Goal: Information Seeking & Learning: Learn about a topic

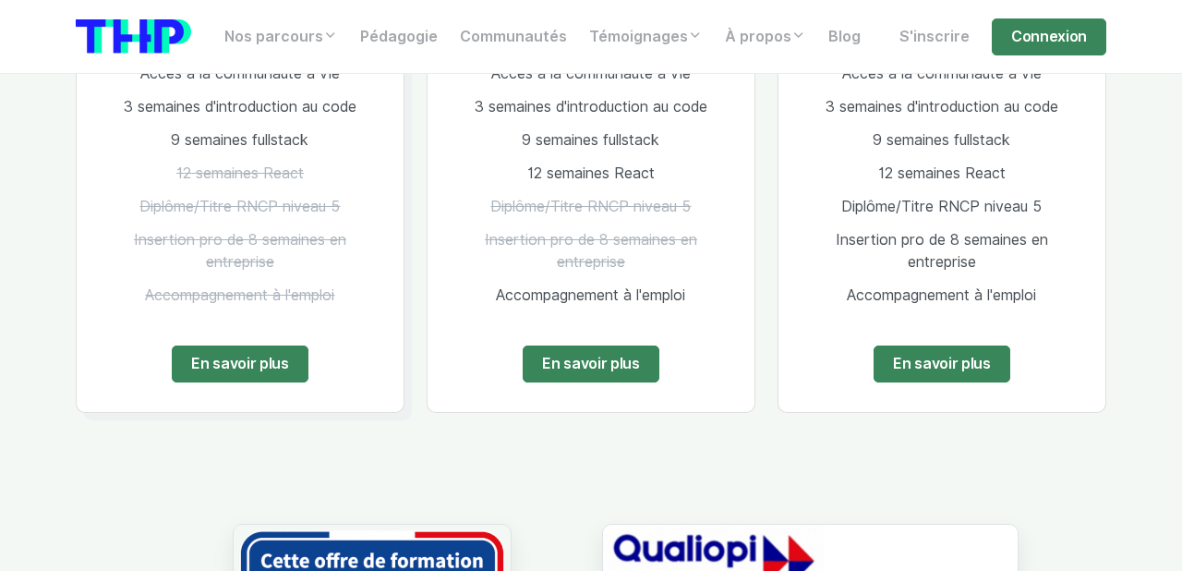
scroll to position [1335, 0]
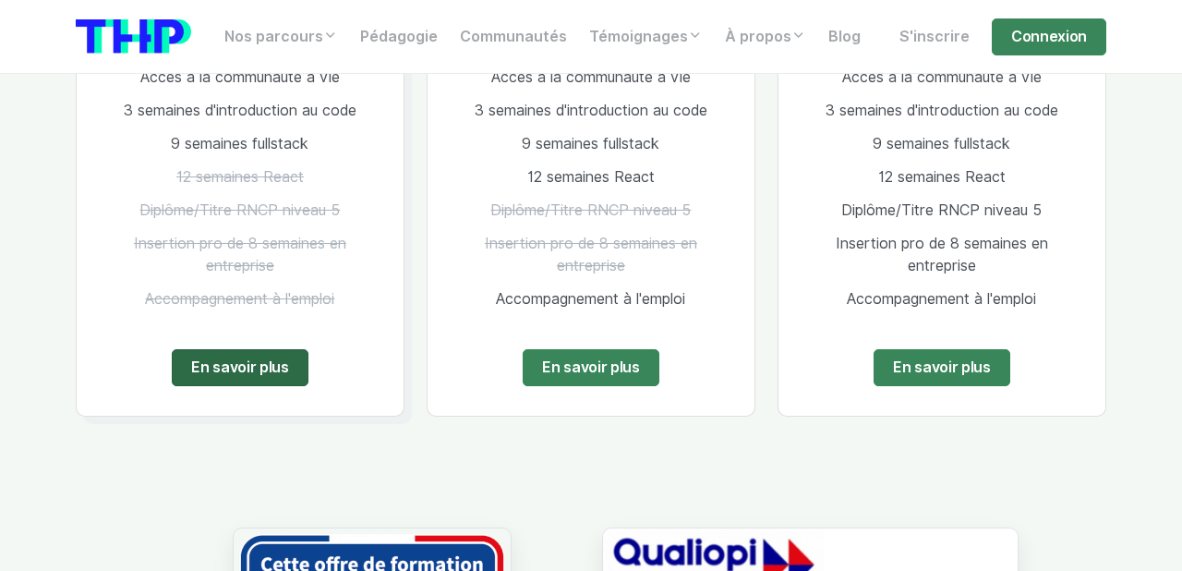
click at [265, 375] on link "En savoir plus" at bounding box center [240, 367] width 137 height 37
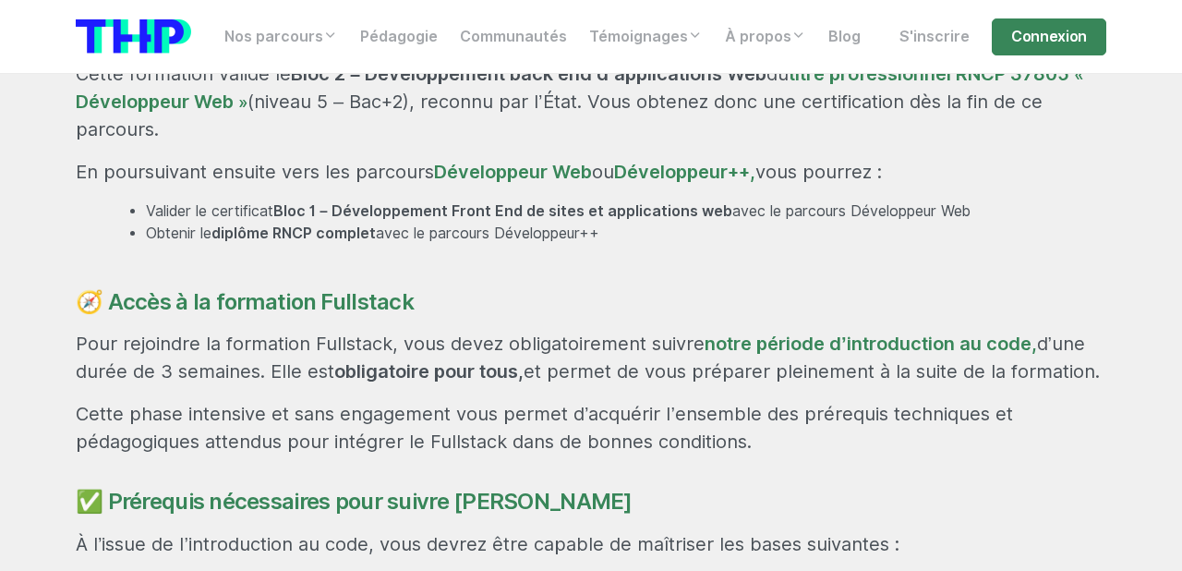
scroll to position [1041, 0]
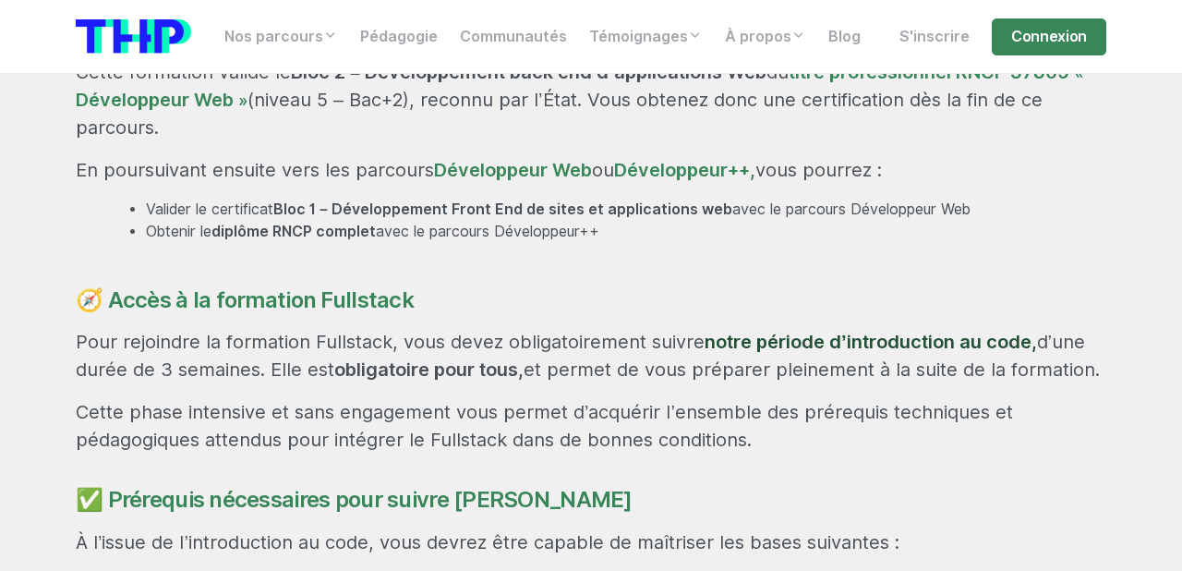
click at [856, 347] on link "notre période d’introduction au code," at bounding box center [871, 342] width 332 height 22
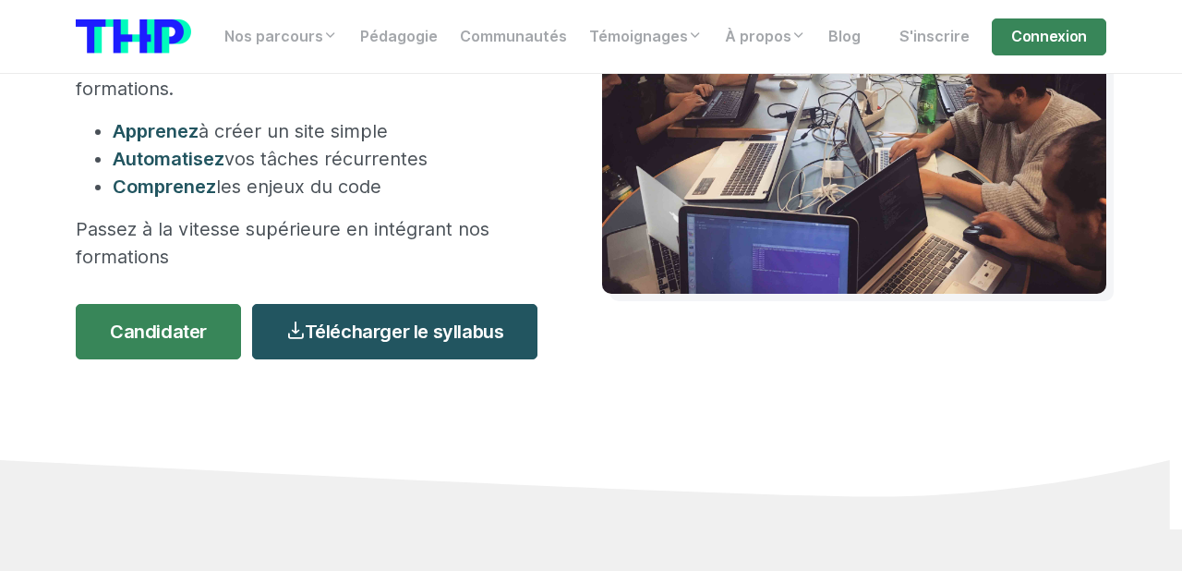
scroll to position [361, 0]
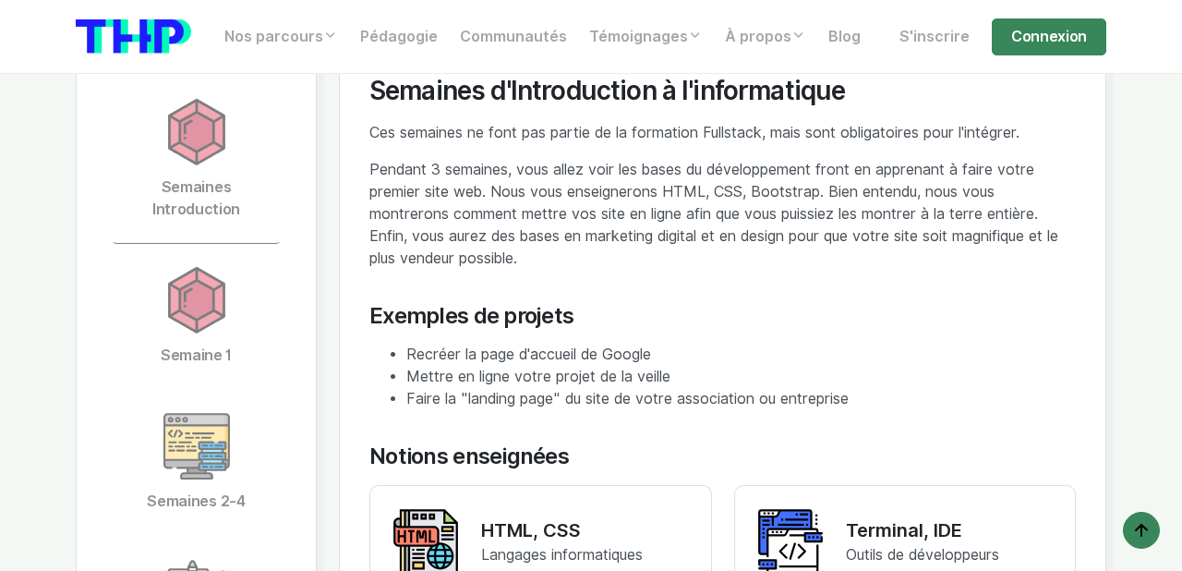
scroll to position [3627, 0]
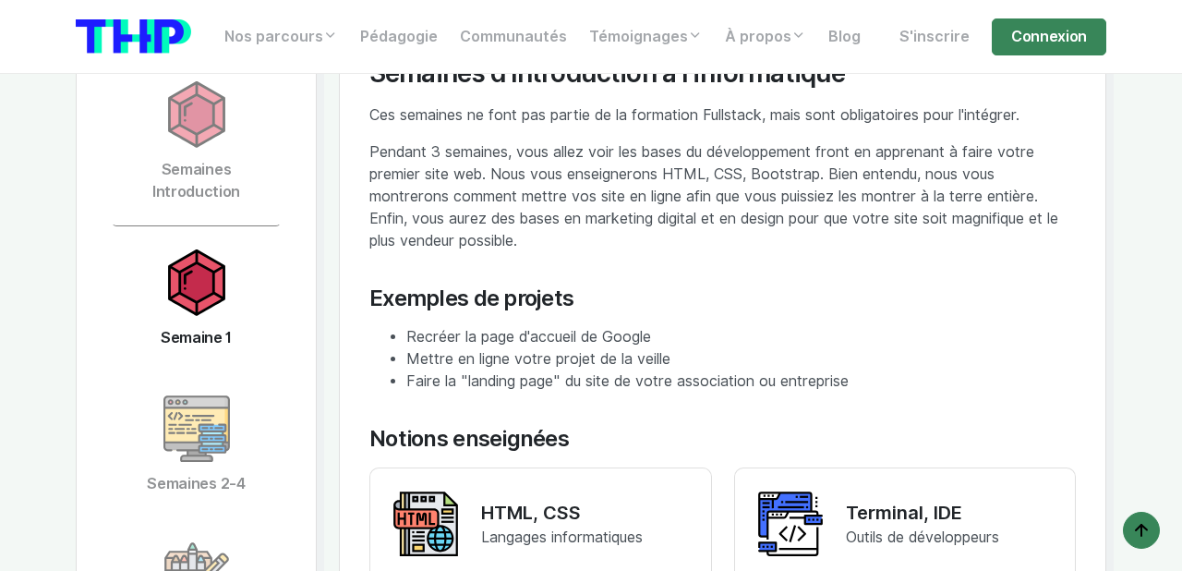
click at [196, 274] on img at bounding box center [196, 282] width 66 height 66
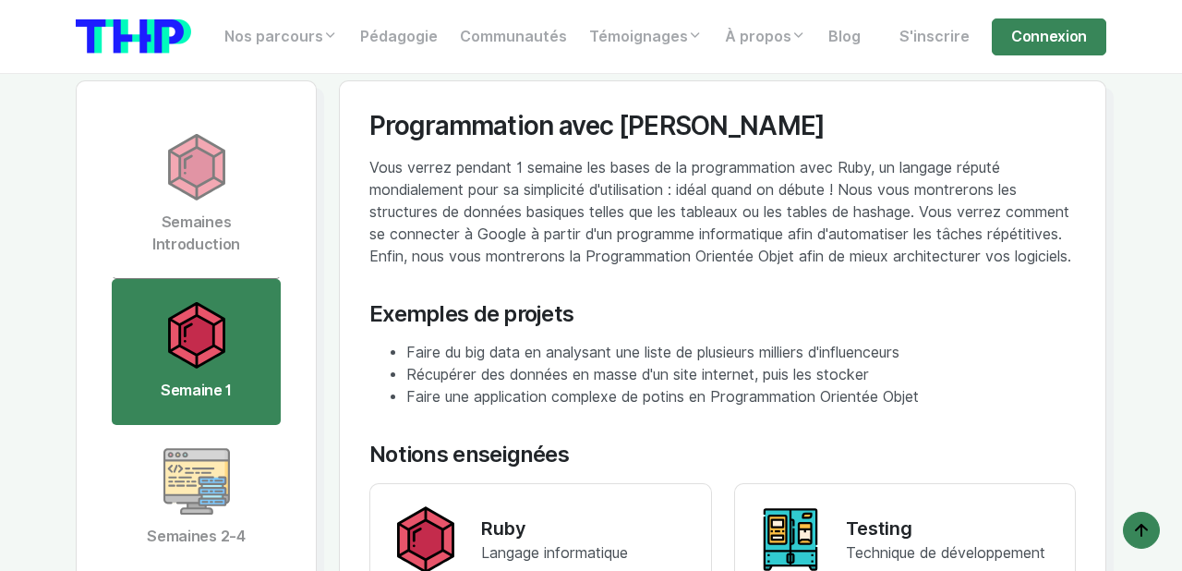
scroll to position [3557, 0]
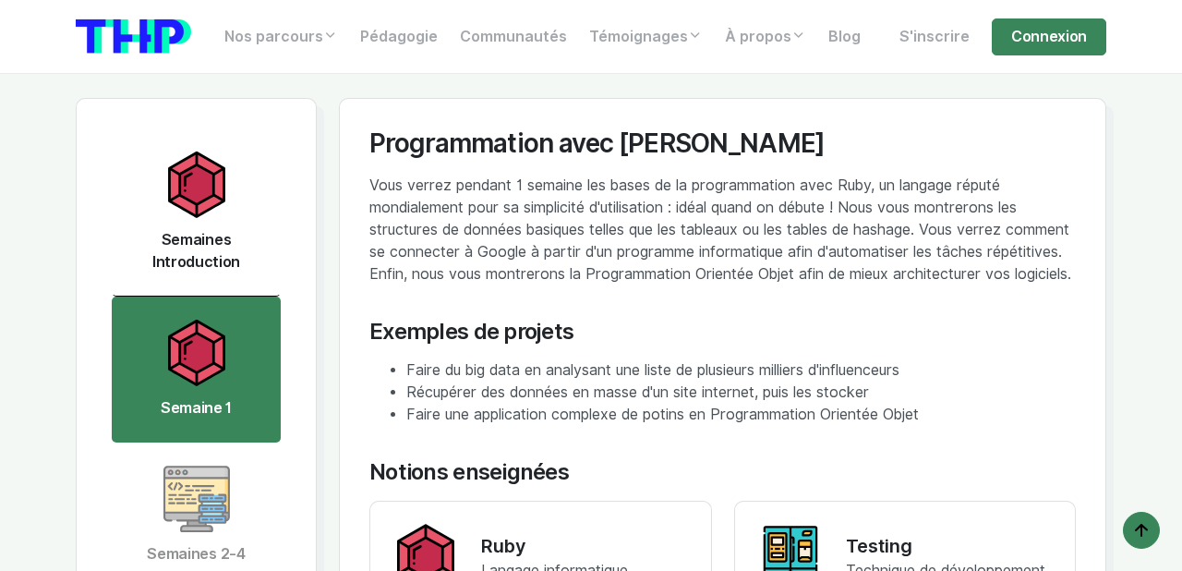
click at [206, 187] on img at bounding box center [196, 184] width 66 height 66
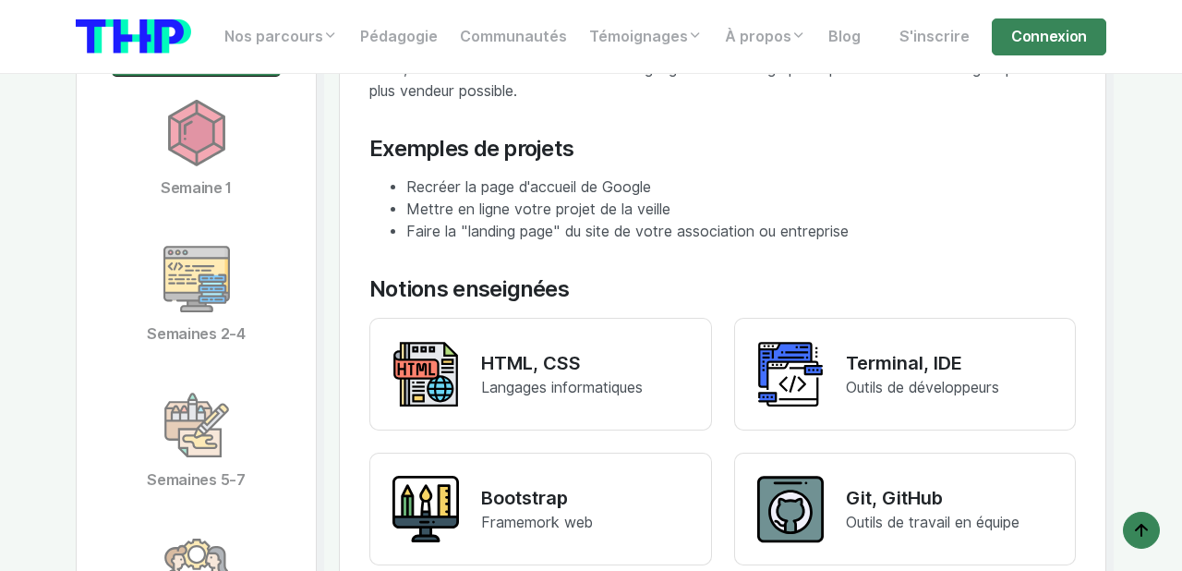
scroll to position [3772, 0]
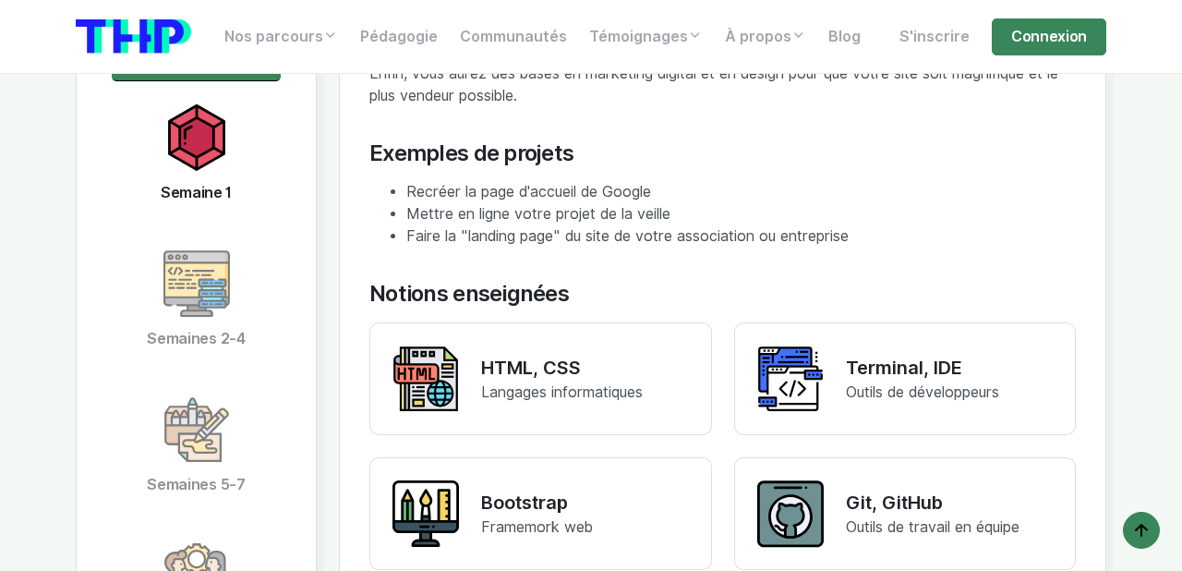
click at [211, 174] on link "Semaine 1" at bounding box center [196, 154] width 169 height 146
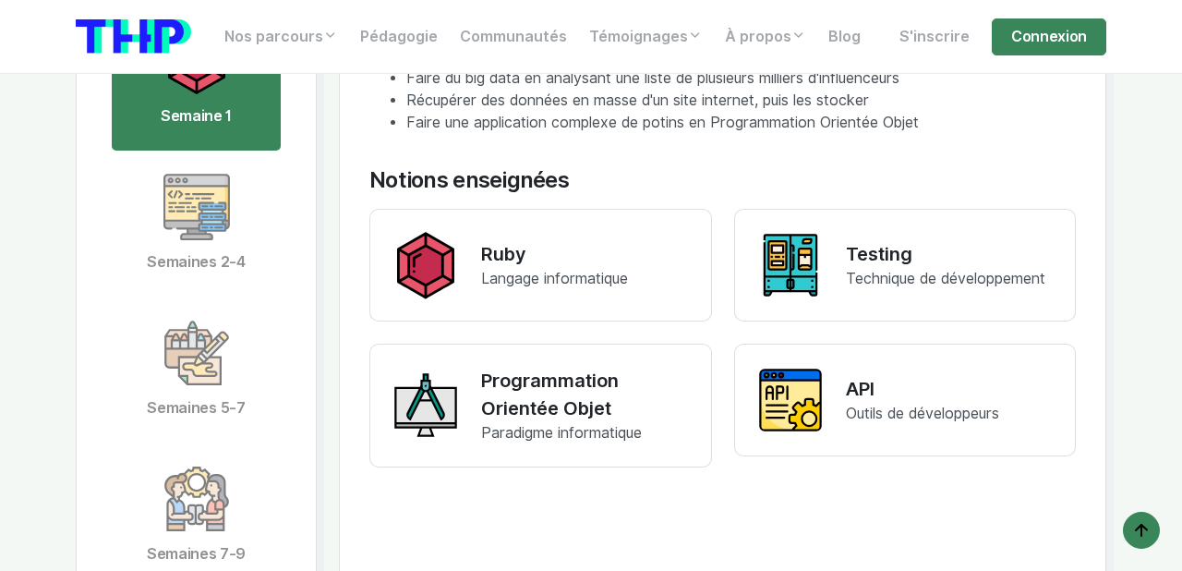
scroll to position [3850, 0]
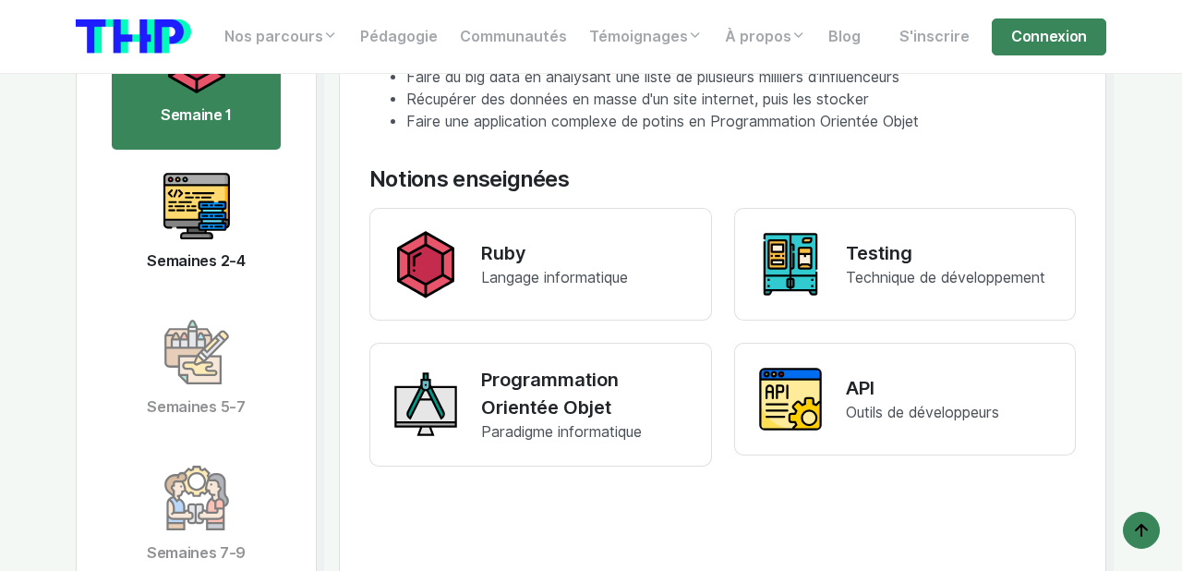
click at [199, 199] on img at bounding box center [196, 206] width 66 height 66
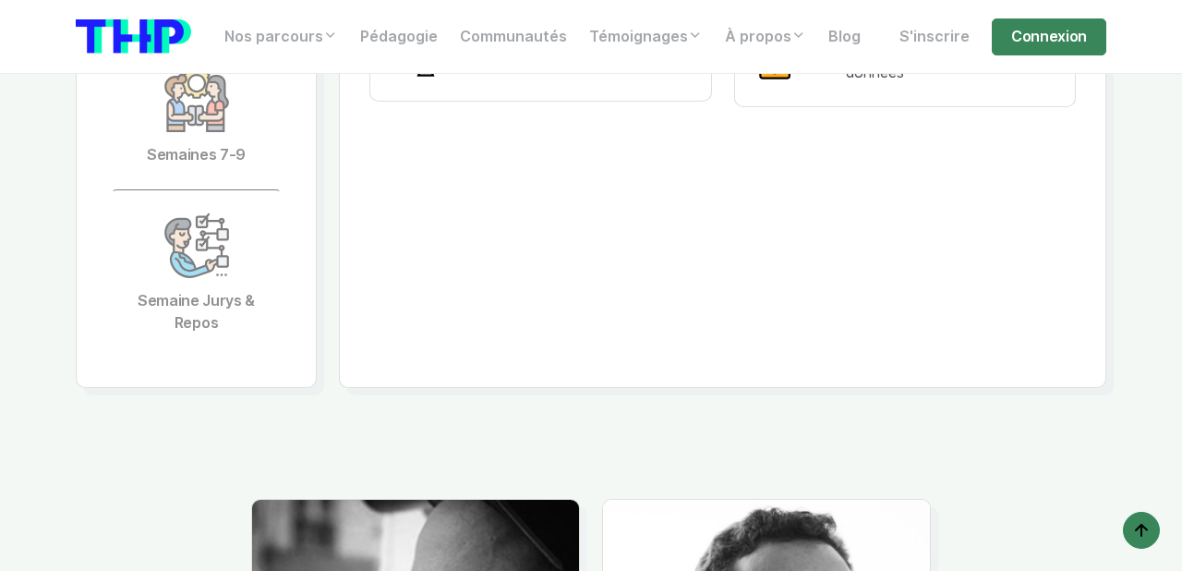
scroll to position [4251, 0]
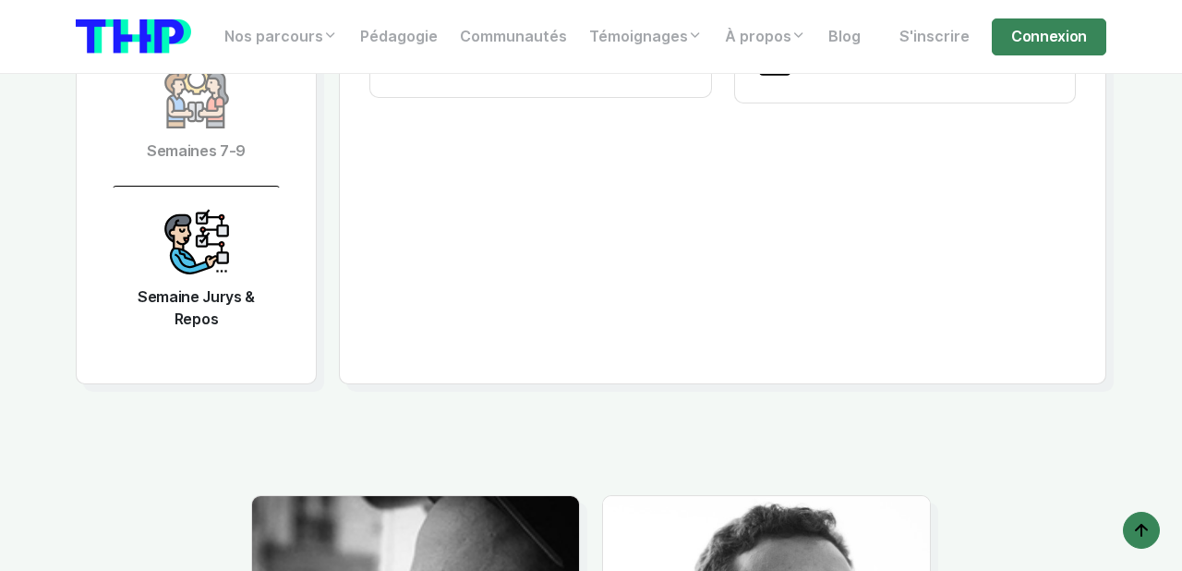
click at [213, 235] on img at bounding box center [196, 242] width 66 height 66
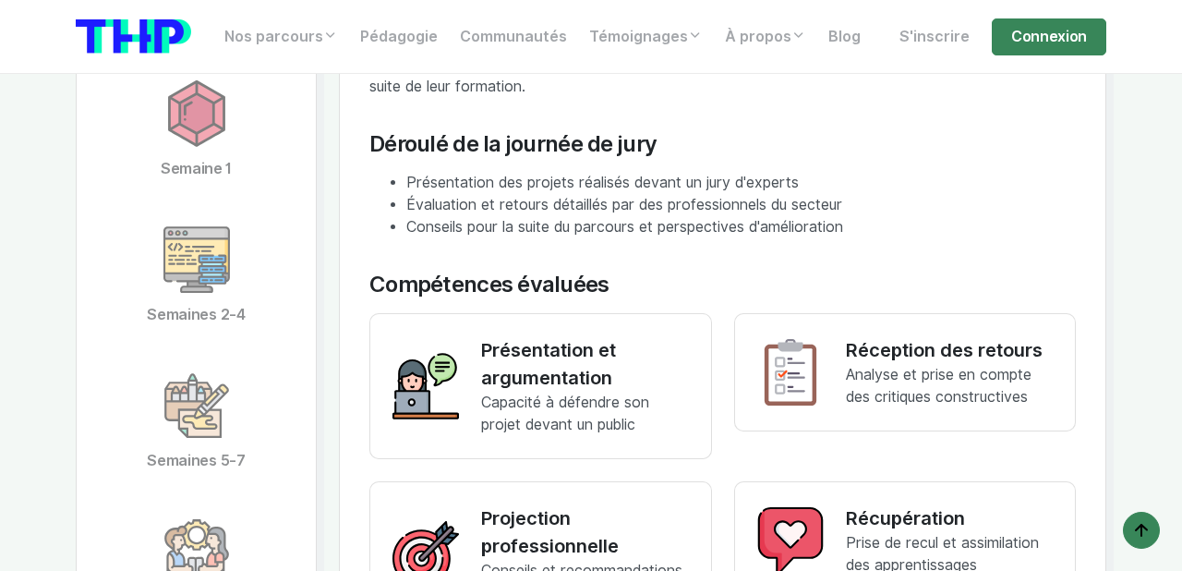
scroll to position [3793, 0]
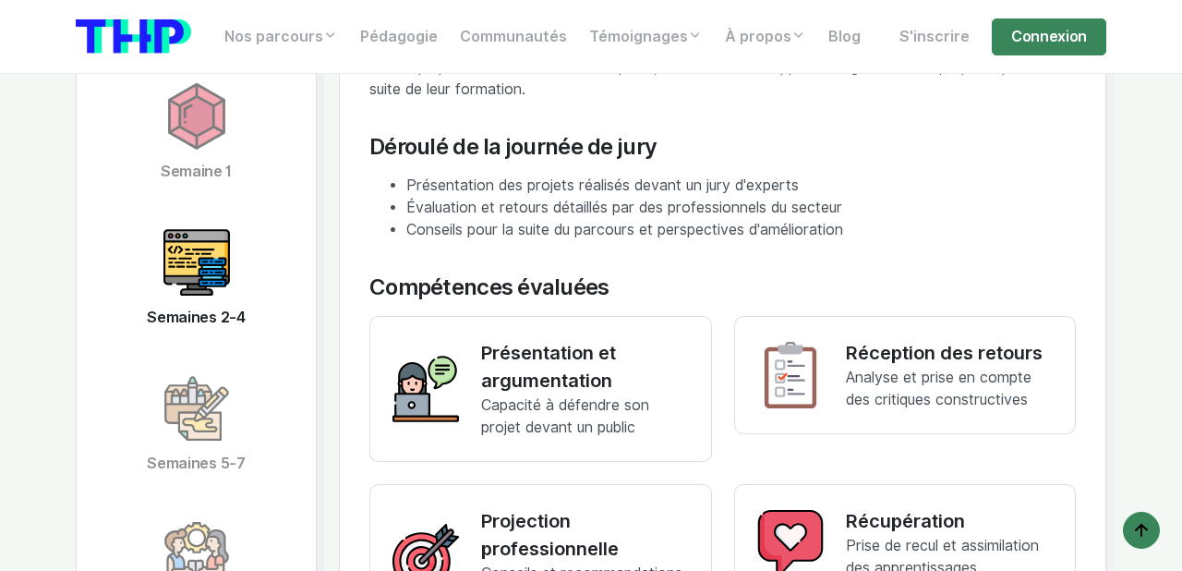
click at [206, 263] on img at bounding box center [196, 262] width 66 height 66
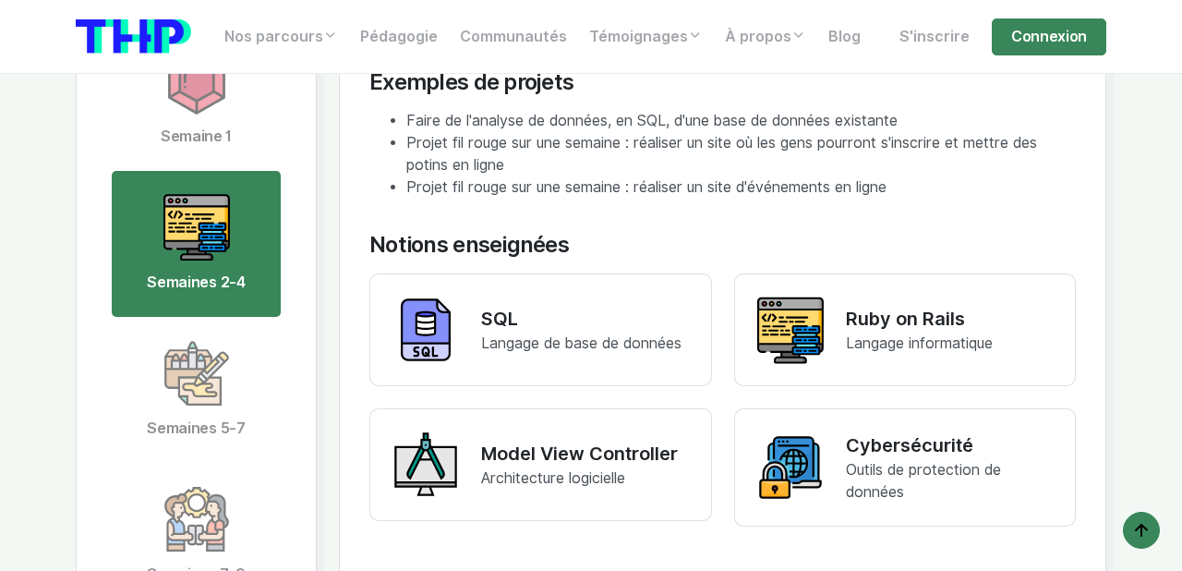
scroll to position [3868, 0]
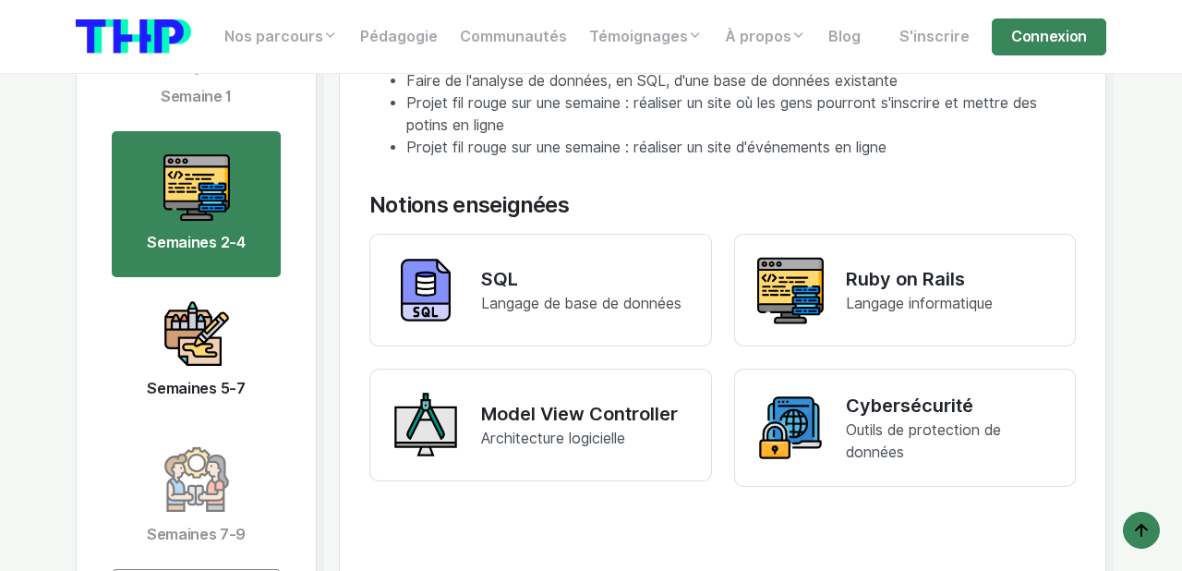
click at [261, 333] on link "Semaines 5-7" at bounding box center [196, 350] width 169 height 146
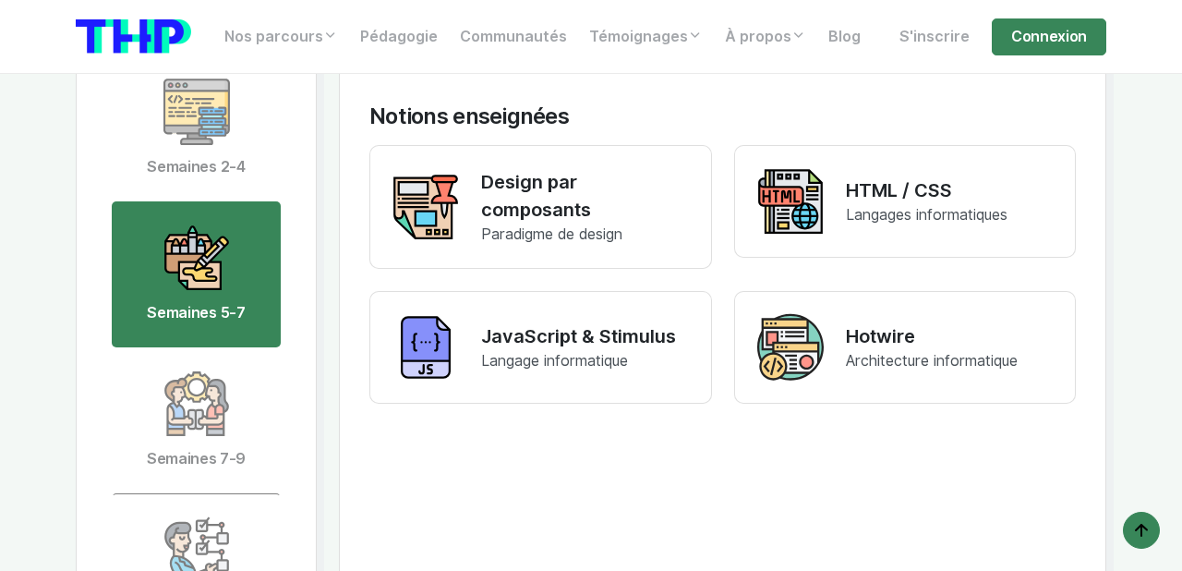
scroll to position [3947, 0]
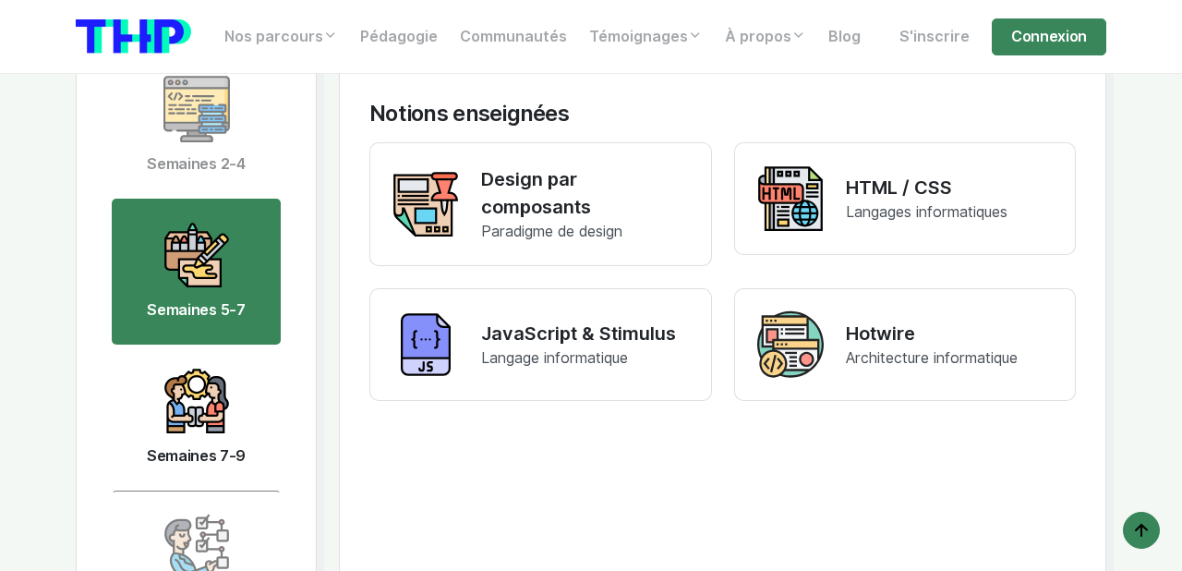
click at [245, 381] on link "Semaines 7-9" at bounding box center [196, 418] width 169 height 146
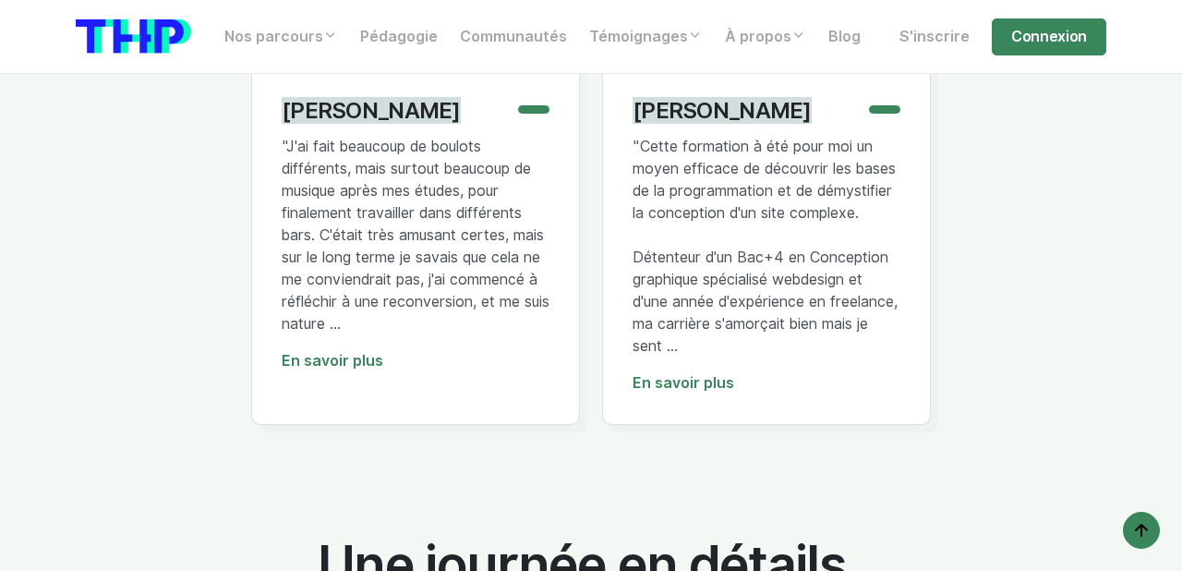
scroll to position [5008, 0]
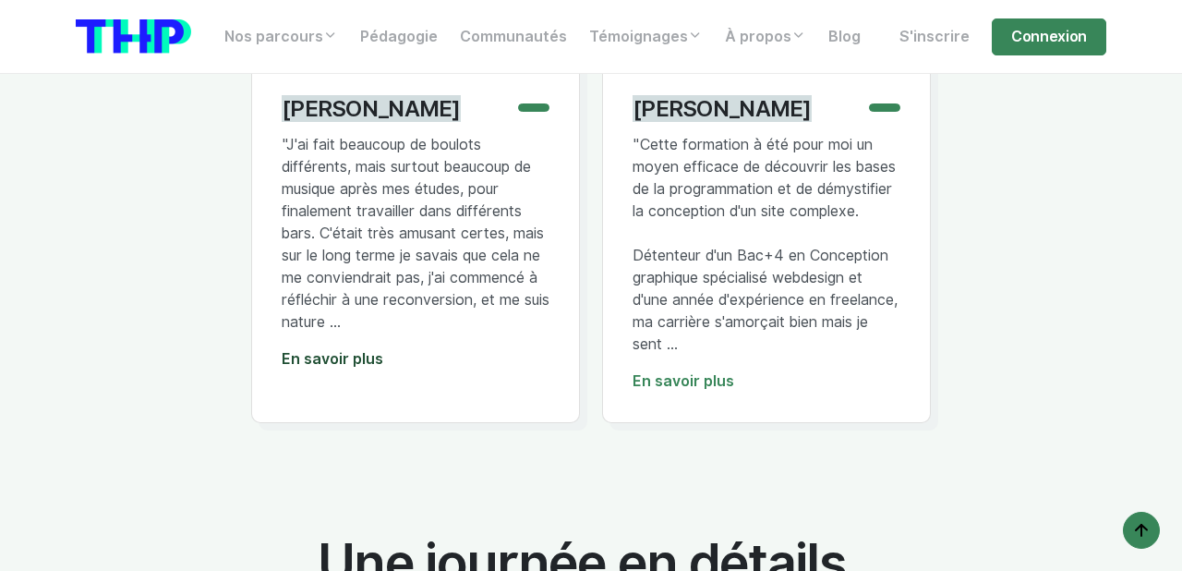
click at [321, 360] on link "En savoir plus" at bounding box center [333, 359] width 102 height 18
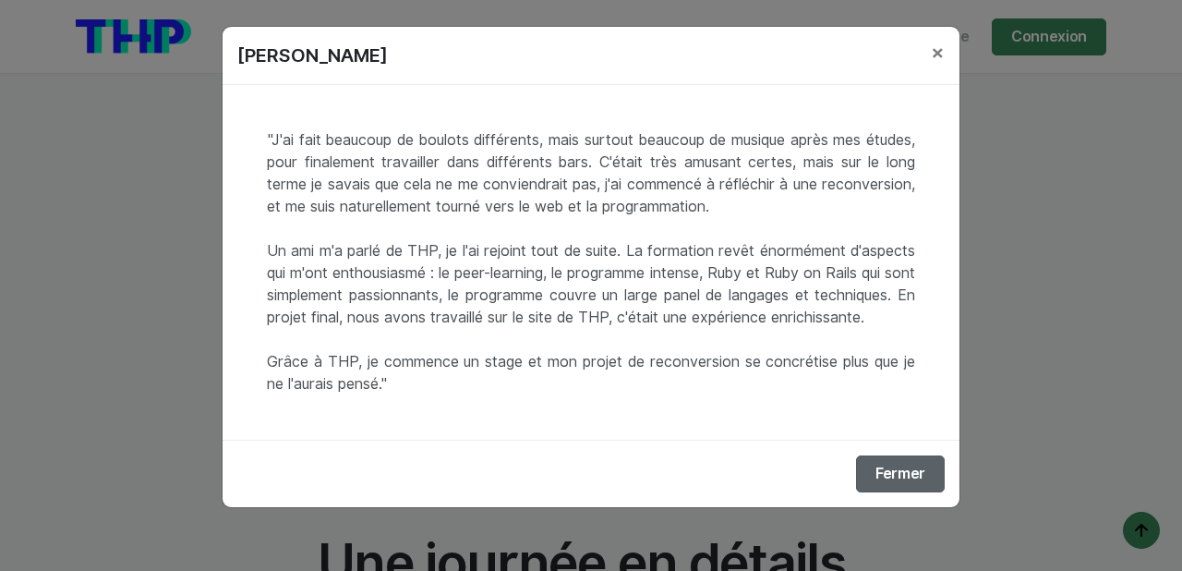
click at [897, 492] on button "Fermer" at bounding box center [900, 473] width 89 height 37
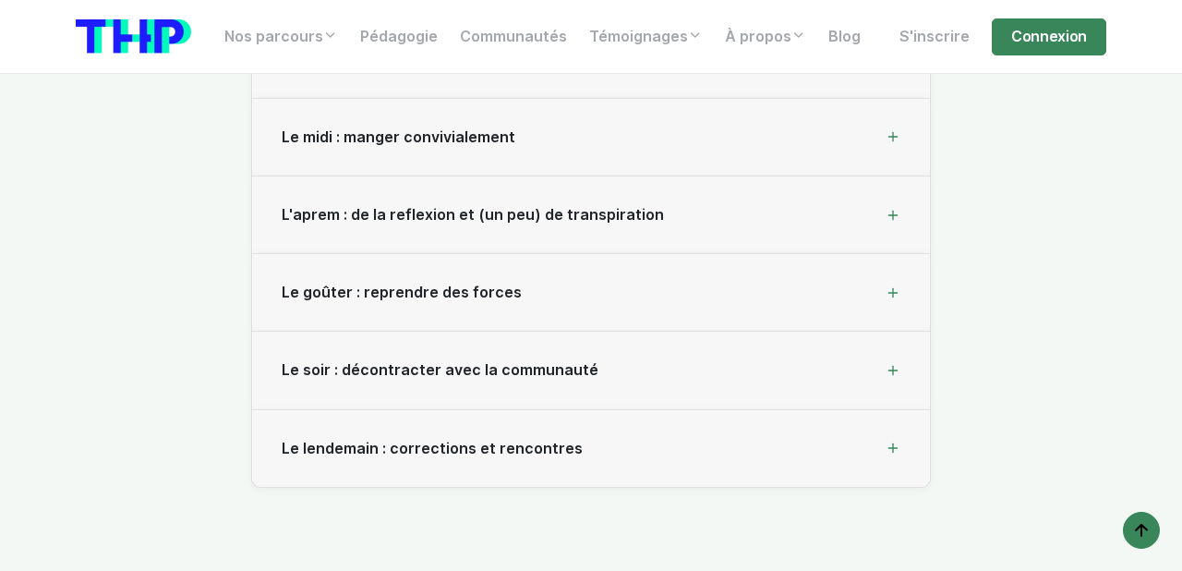
scroll to position [5687, 0]
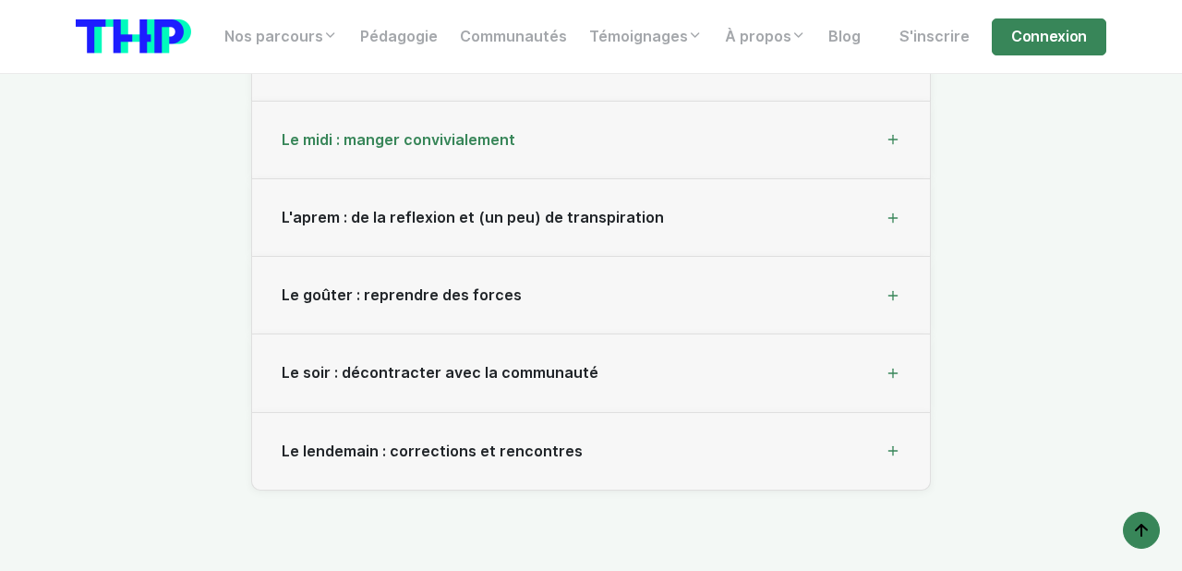
click at [666, 179] on div "Le midi : manger convivialement" at bounding box center [591, 141] width 678 height 78
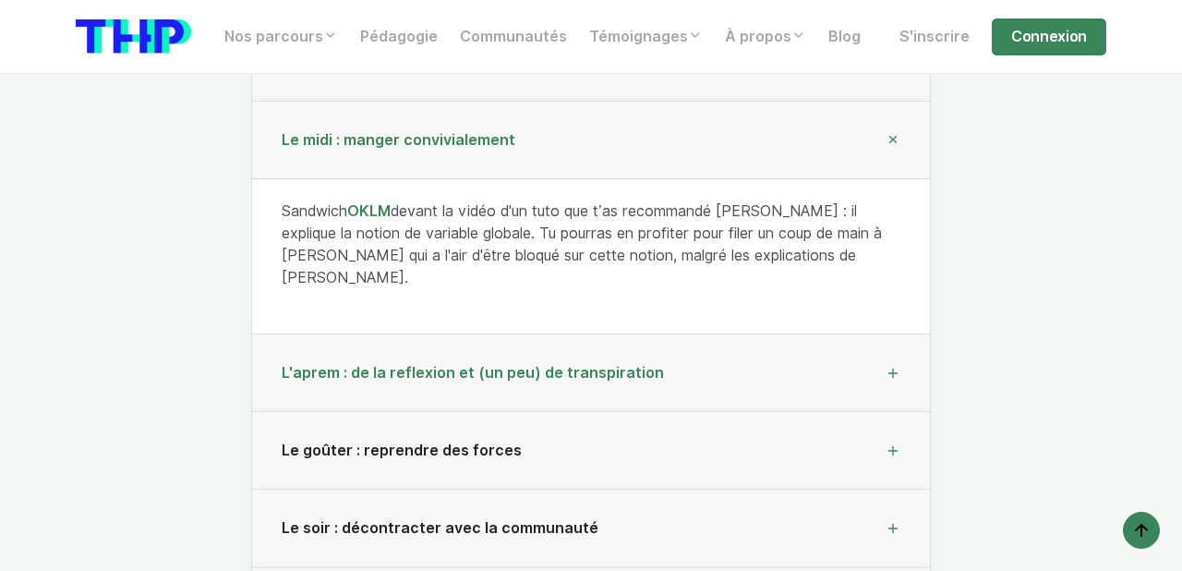
click at [798, 382] on div "L'aprem : de la reflexion et (un peu) de transpiration" at bounding box center [591, 373] width 678 height 78
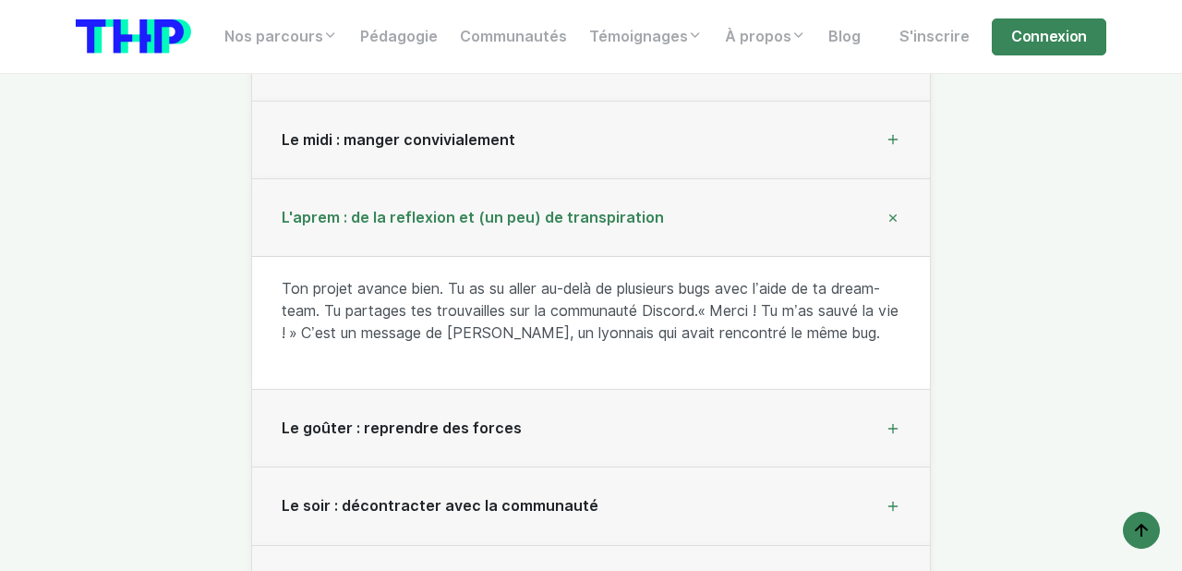
scroll to position [5791, 0]
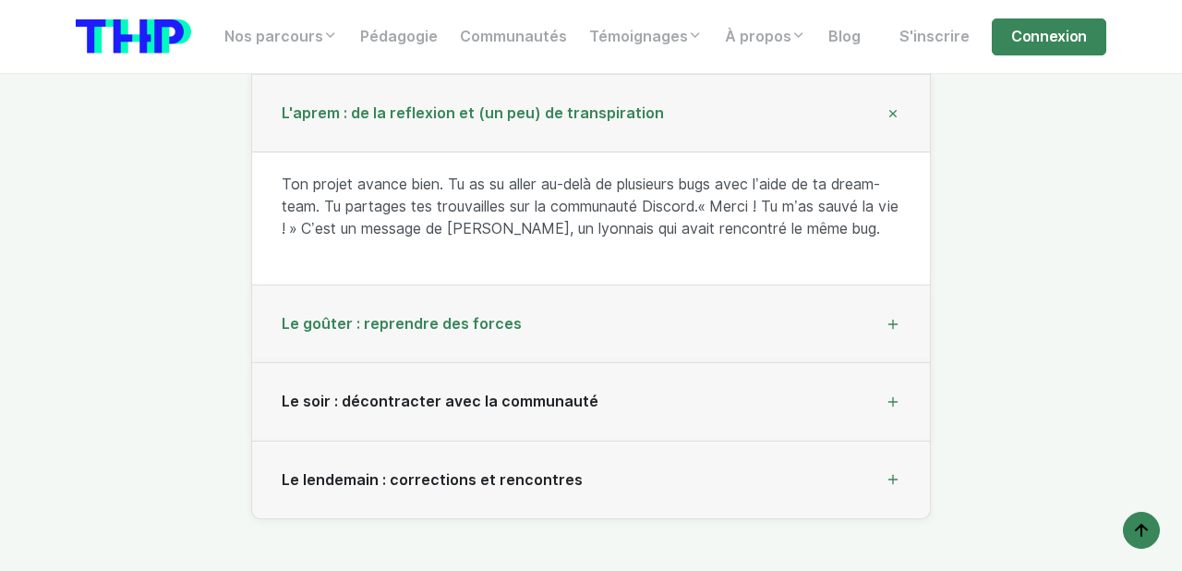
click at [816, 363] on div "Le goûter : reprendre des forces" at bounding box center [591, 324] width 678 height 78
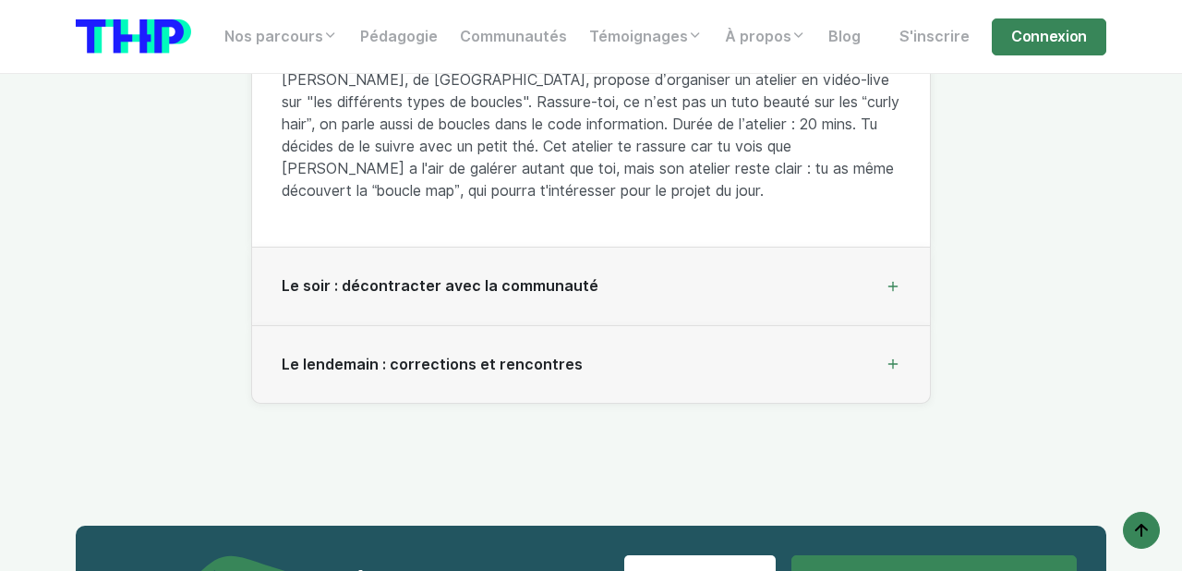
scroll to position [6034, 0]
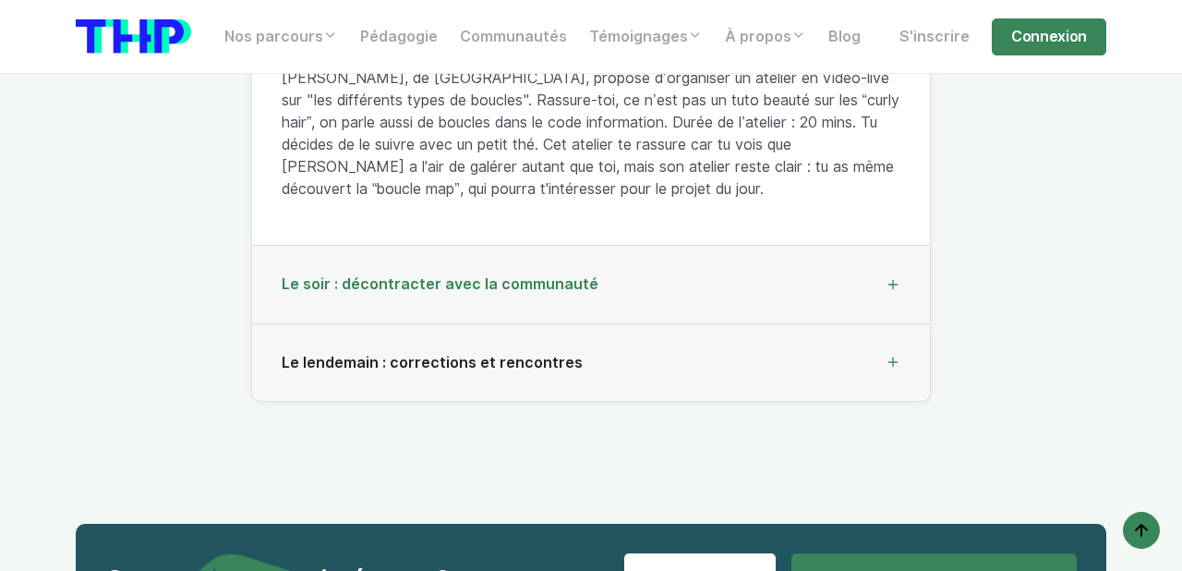
click at [777, 308] on div "Le soir : décontracter avec la communauté" at bounding box center [591, 285] width 678 height 78
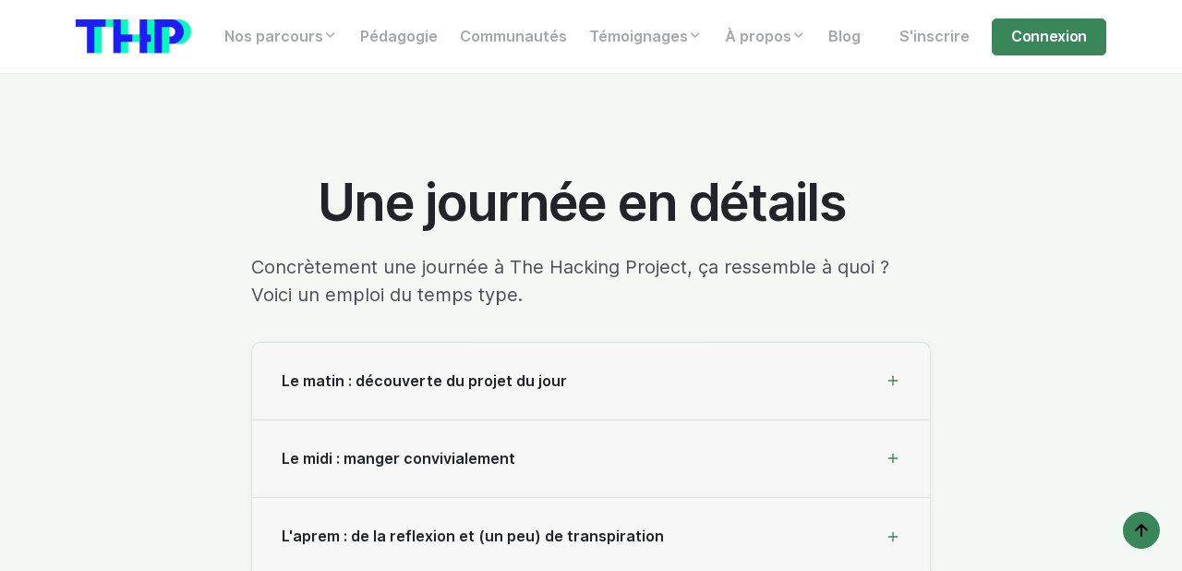
scroll to position [5343, 0]
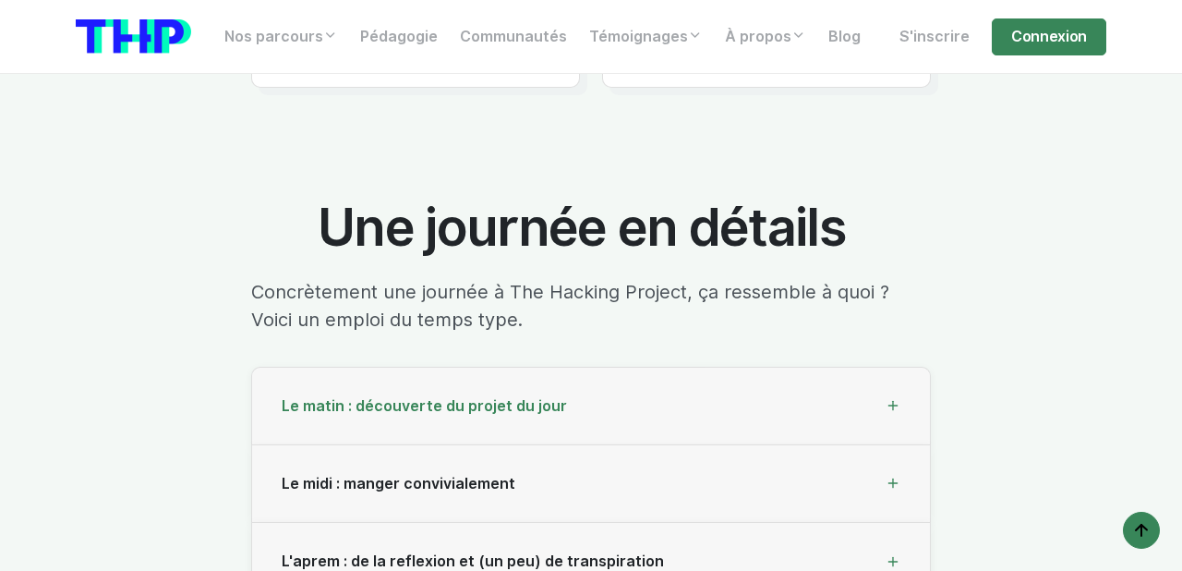
click at [718, 424] on div "Le matin : découverte du projet du jour" at bounding box center [591, 407] width 678 height 78
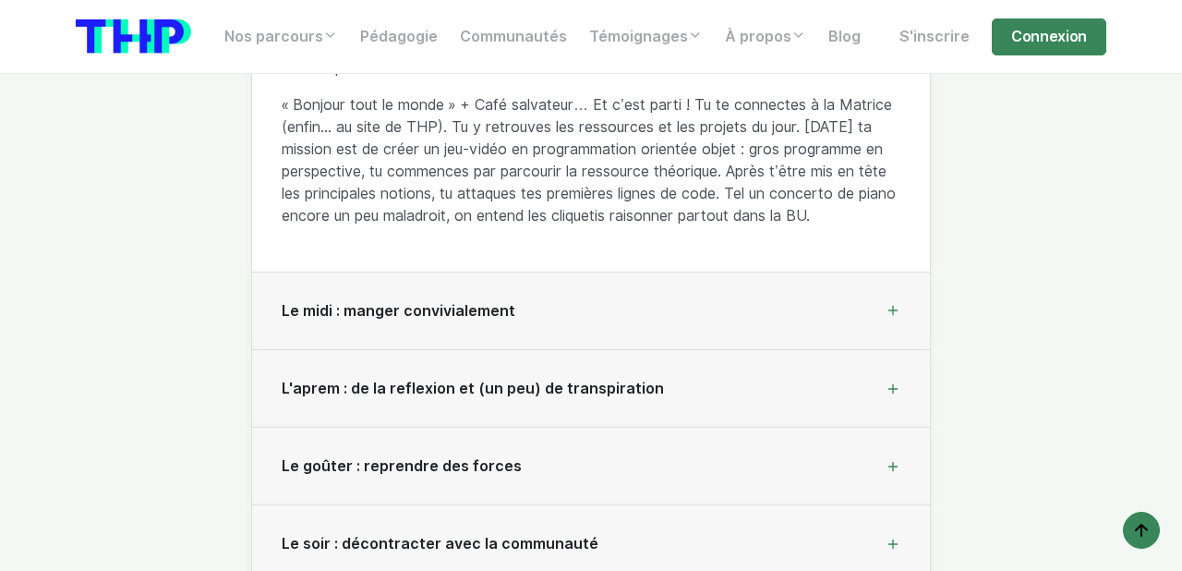
scroll to position [5823, 0]
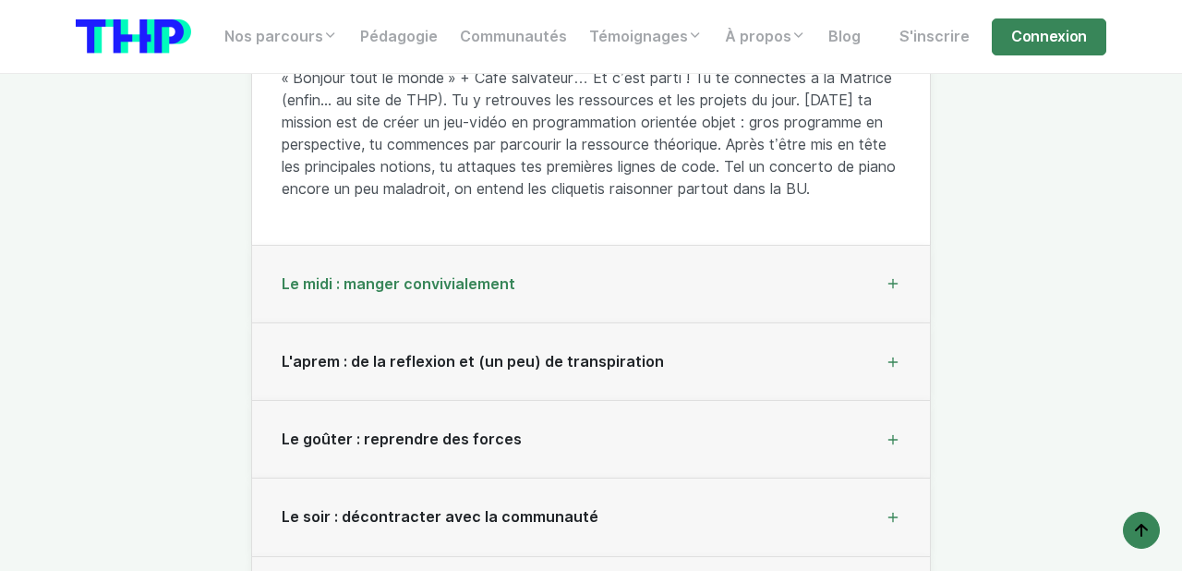
click at [862, 323] on div "Le midi : manger convivialement" at bounding box center [591, 285] width 678 height 78
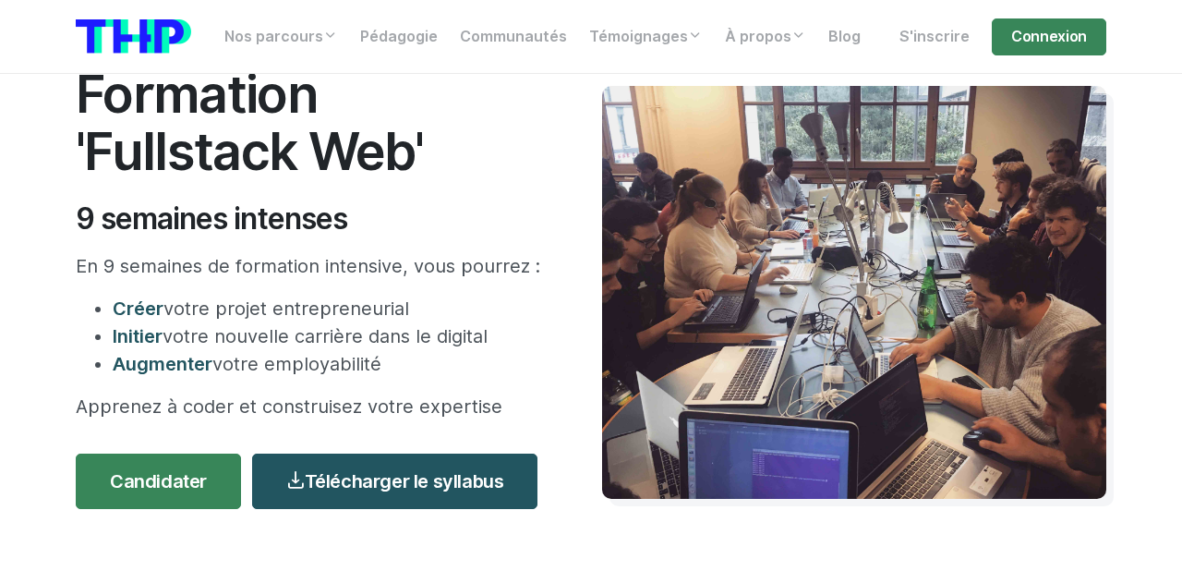
scroll to position [0, 0]
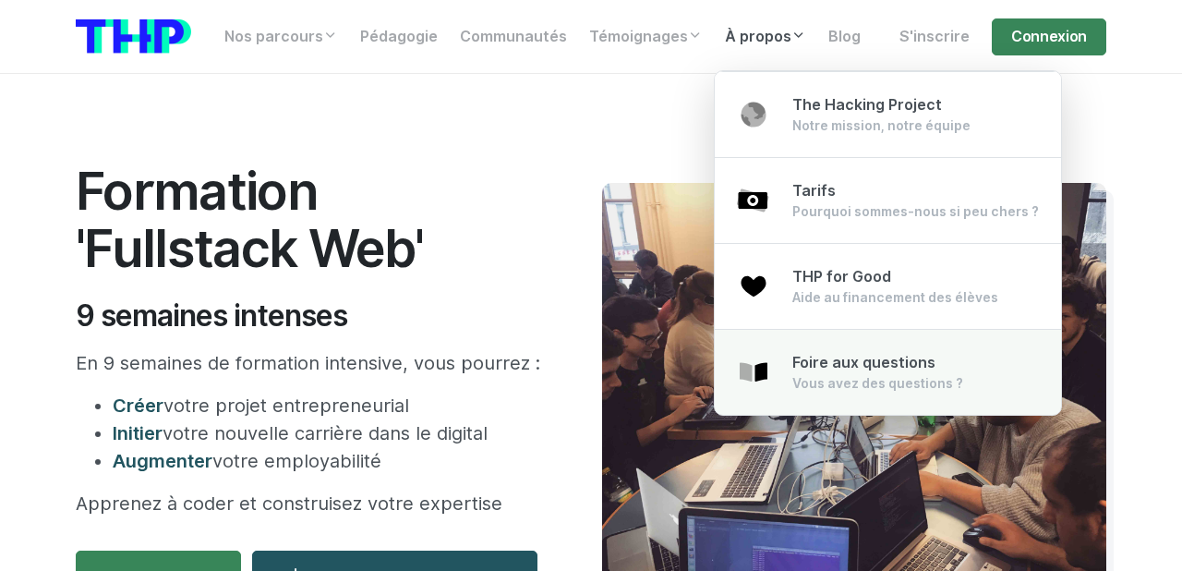
click at [885, 362] on span "Foire aux questions" at bounding box center [863, 363] width 143 height 18
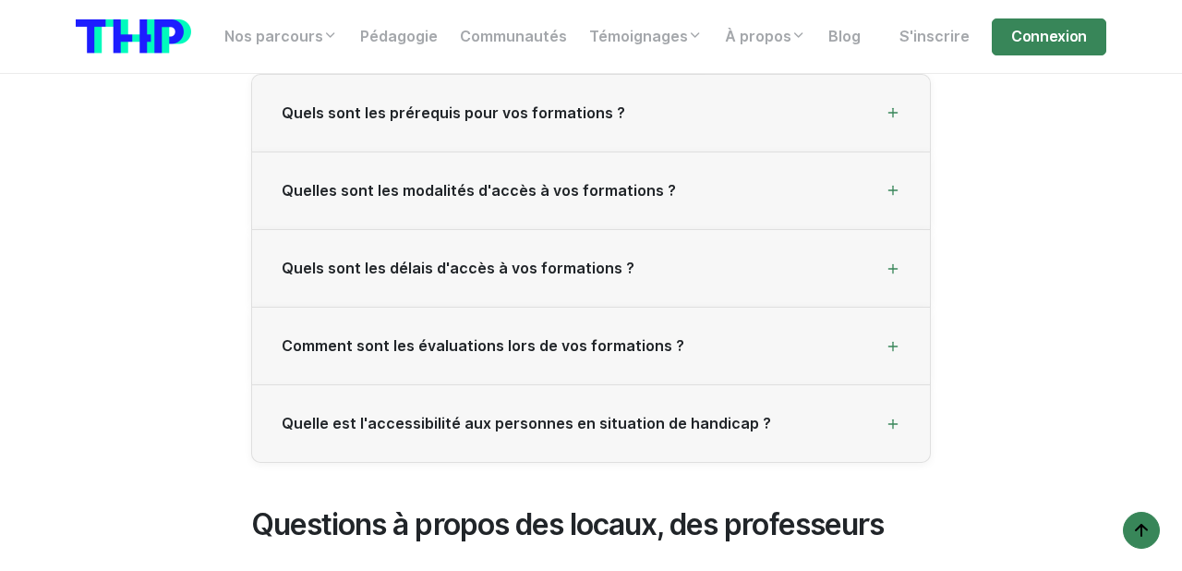
scroll to position [2089, 0]
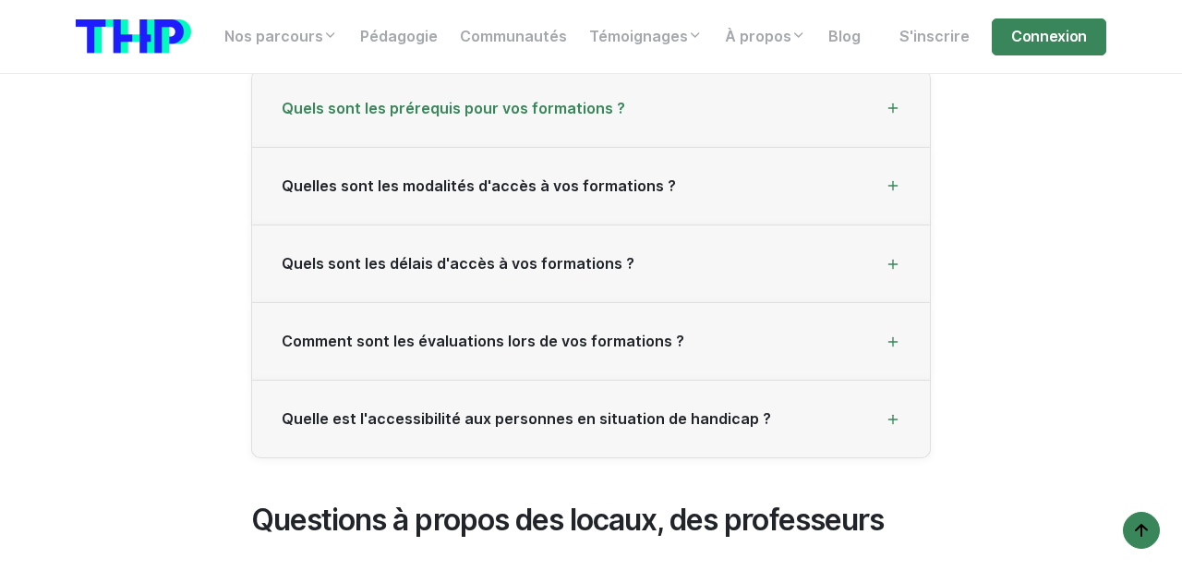
click at [507, 116] on span "Quels sont les prérequis pour vos formations ?" at bounding box center [454, 109] width 344 height 18
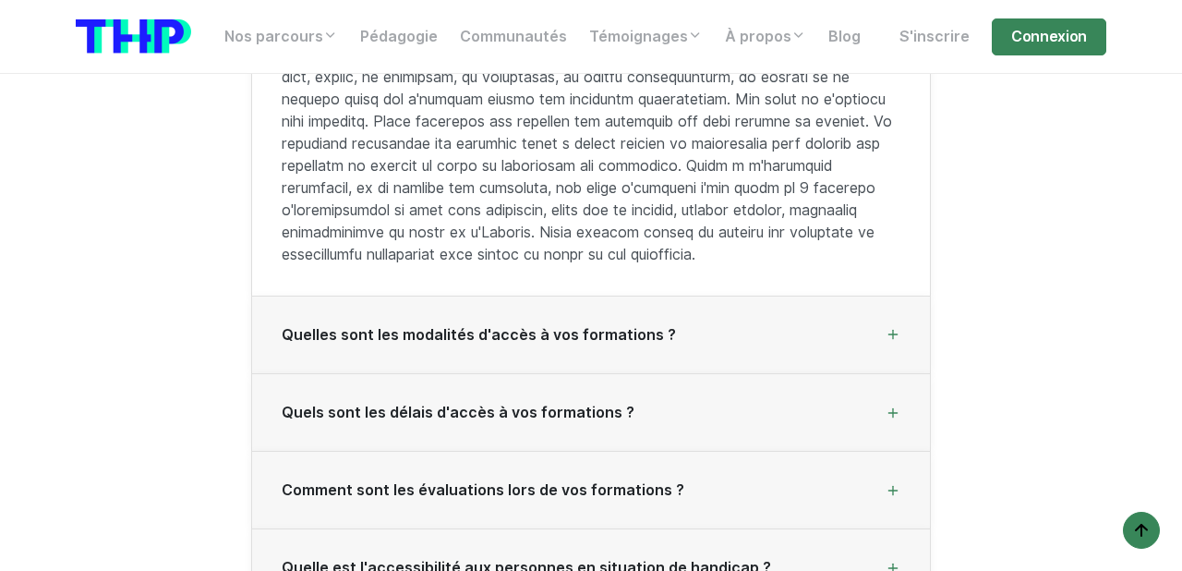
scroll to position [2295, 0]
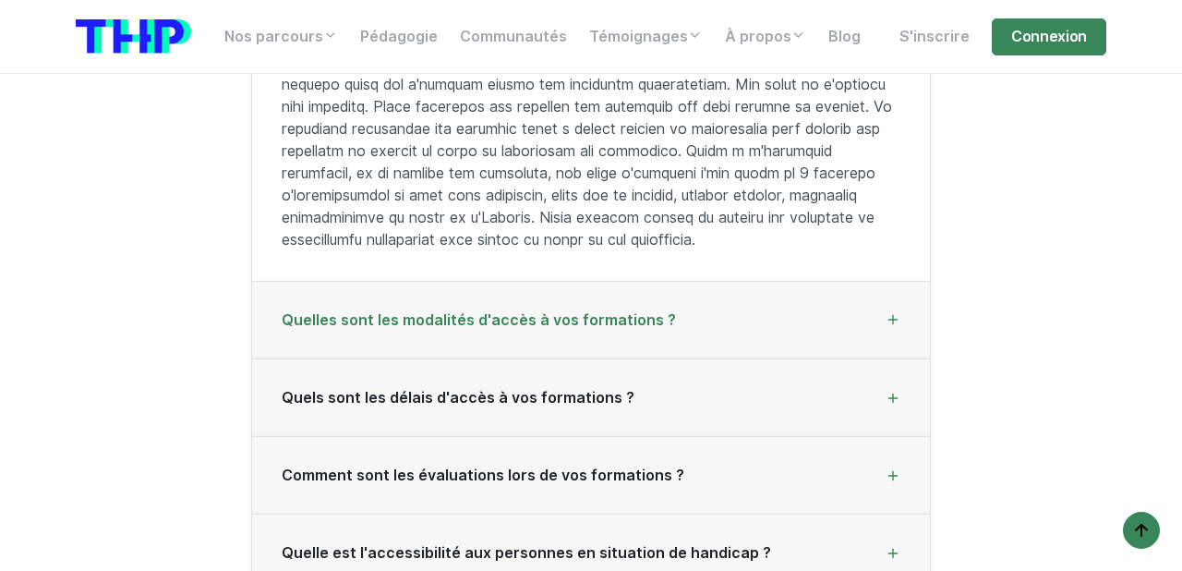
click at [376, 301] on div "Quelles sont les modalités d'accès à vos formations ?" at bounding box center [591, 321] width 678 height 78
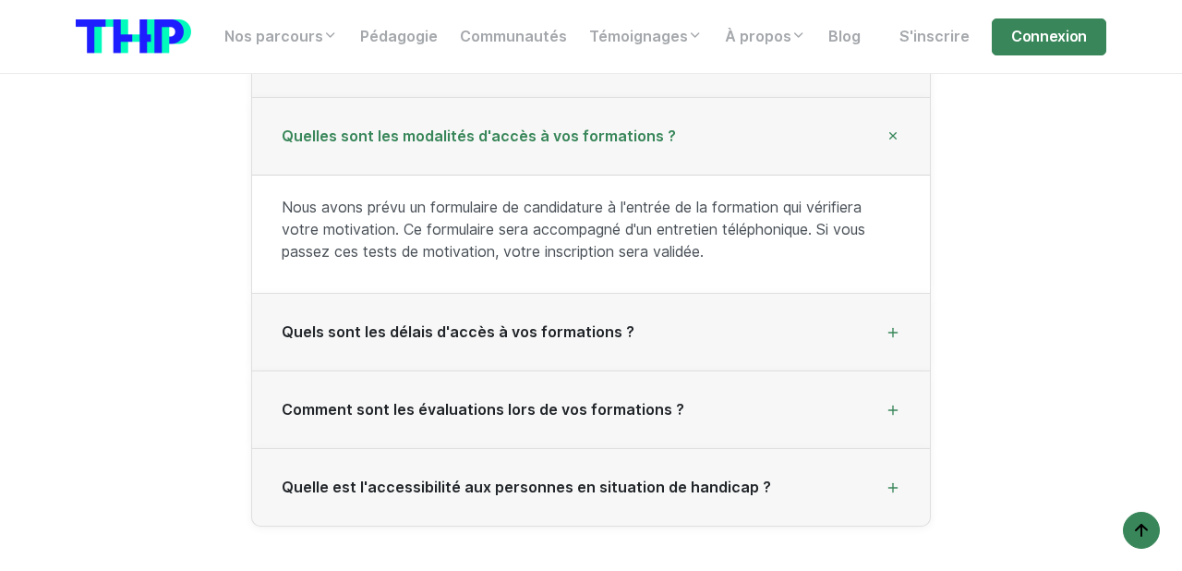
scroll to position [2226, 0]
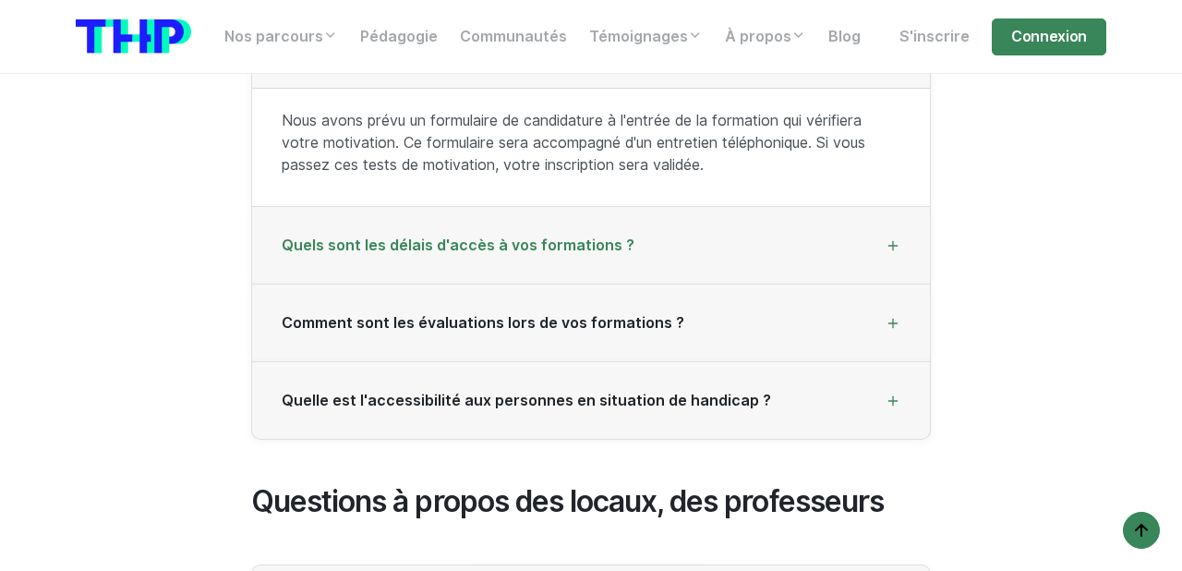
click at [332, 251] on span "Quels sont les délais d'accès à vos formations ?" at bounding box center [458, 245] width 353 height 18
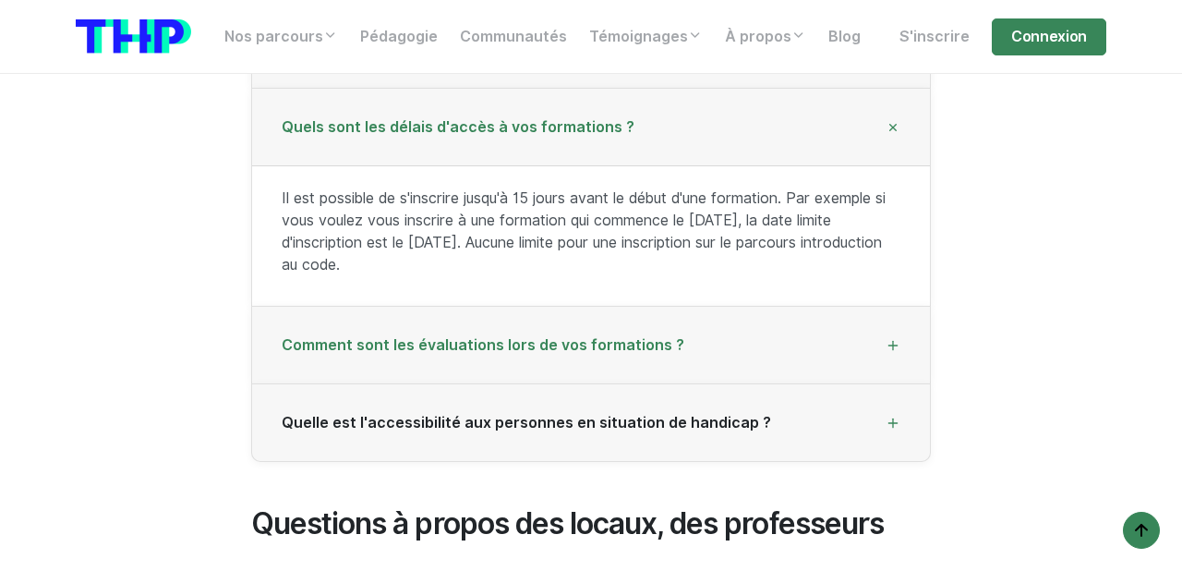
click at [364, 345] on span "Comment sont les évaluations lors de vos formations ?" at bounding box center [483, 345] width 403 height 18
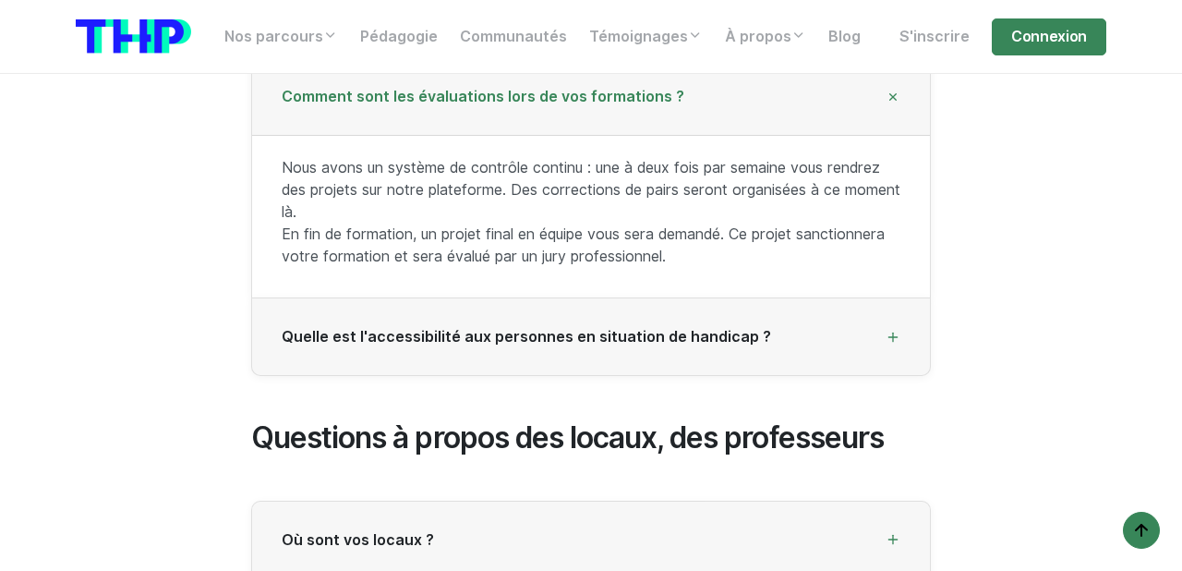
scroll to position [2336, 0]
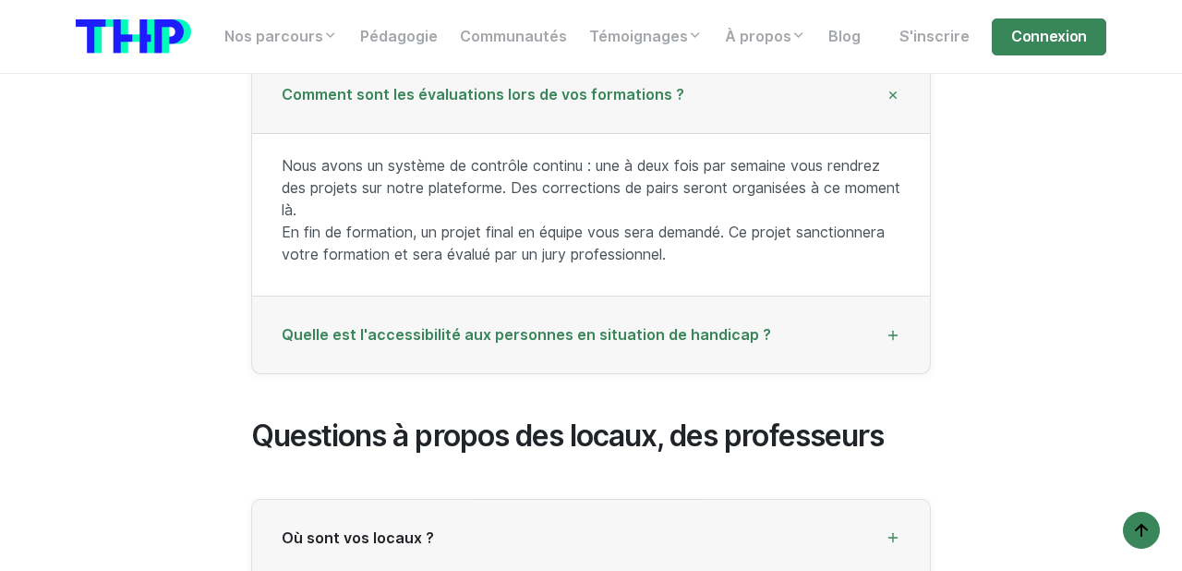
click at [309, 330] on span "Quelle est l'accessibilité aux personnes en situation de handicap ?" at bounding box center [527, 335] width 490 height 18
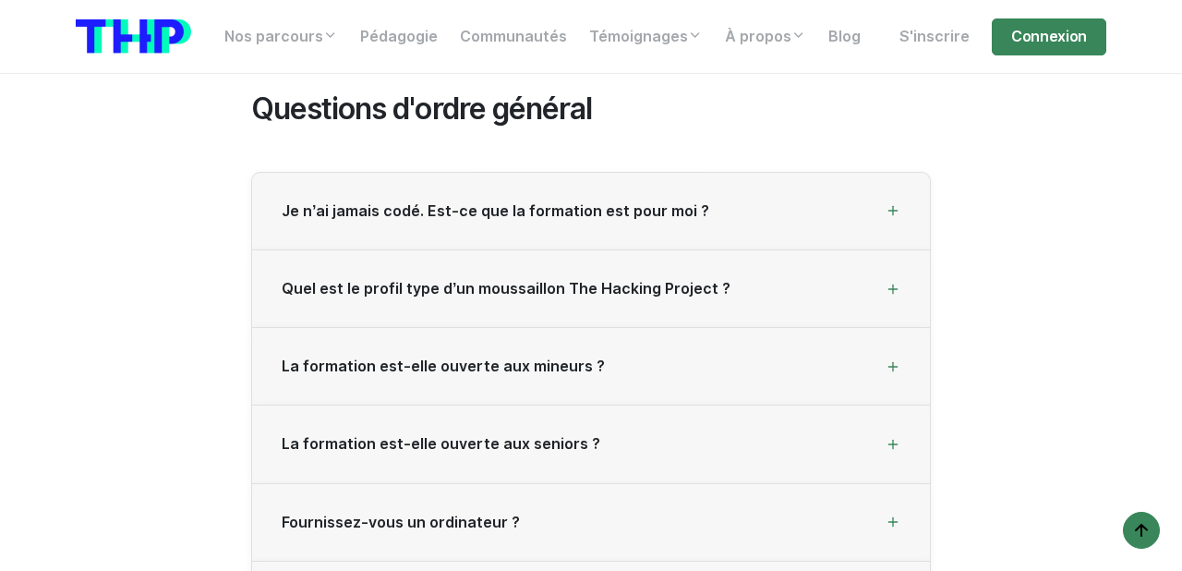
scroll to position [2960, 0]
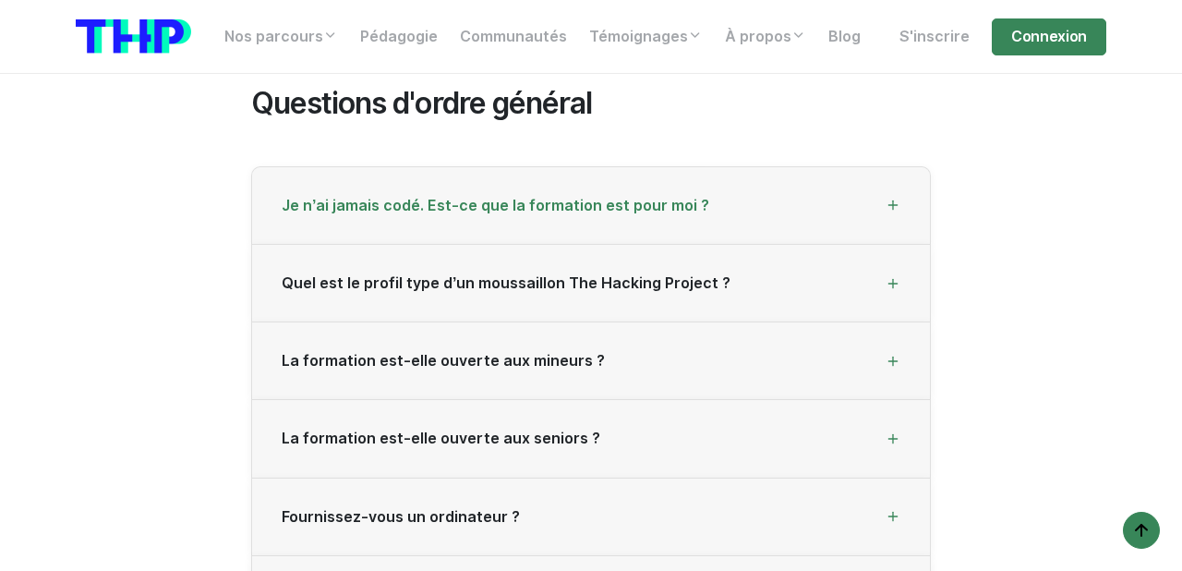
click at [372, 221] on div "Je n’ai jamais codé. Est-ce que la formation est pour moi ?" at bounding box center [591, 206] width 678 height 78
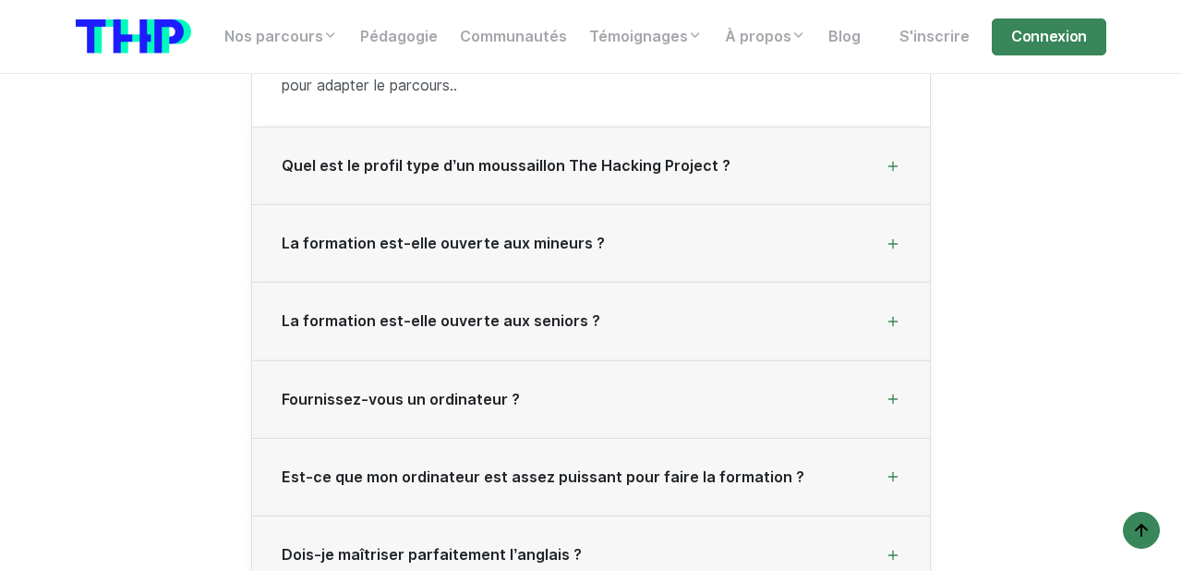
scroll to position [3199, 0]
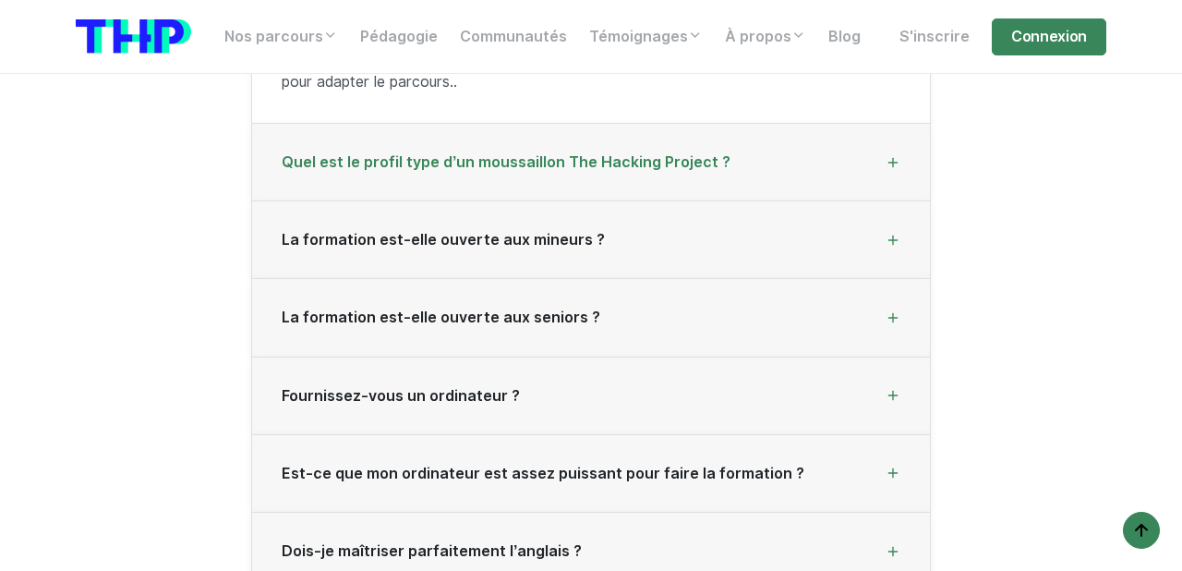
click at [381, 164] on span "Quel est le profil type d’un moussaillon The Hacking Project ?" at bounding box center [506, 162] width 449 height 18
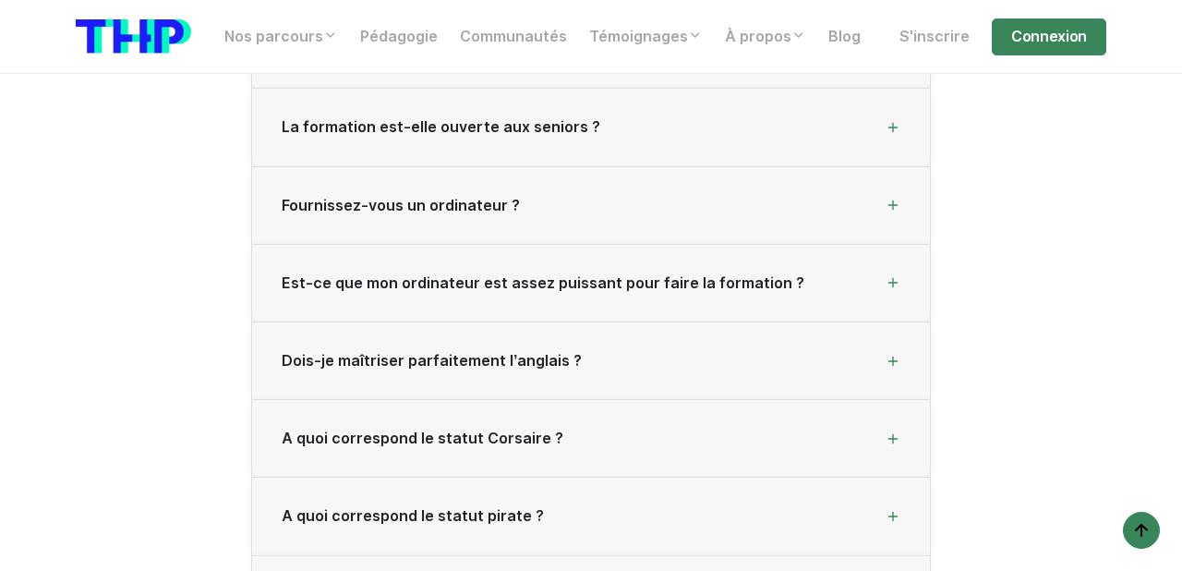
scroll to position [3391, 0]
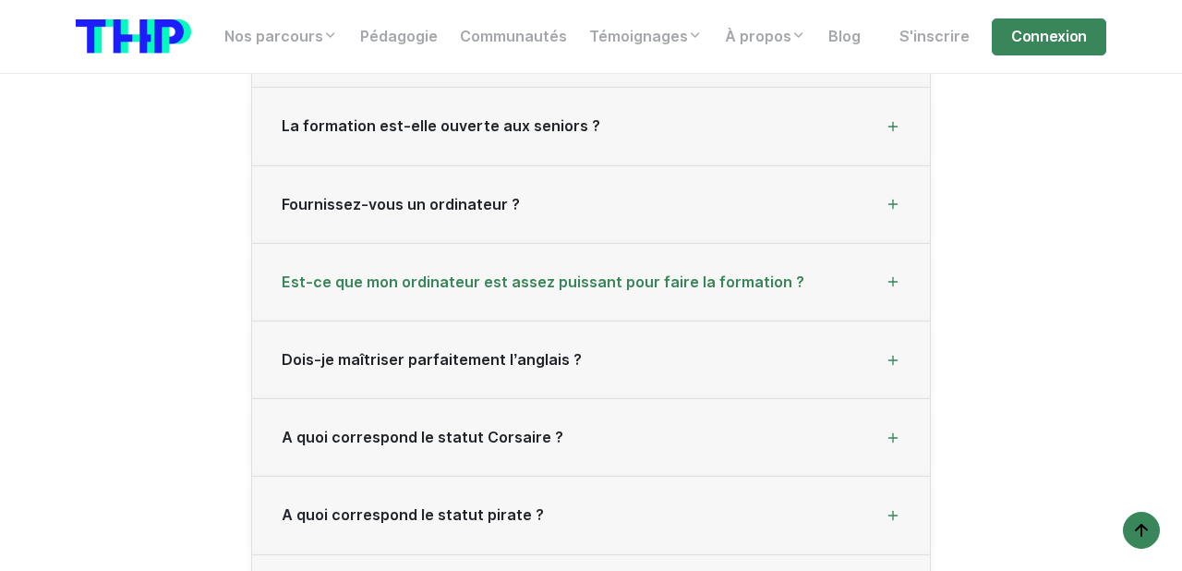
click at [386, 280] on span "Est-ce que mon ordinateur est assez puissant pour faire la formation ?" at bounding box center [543, 282] width 523 height 18
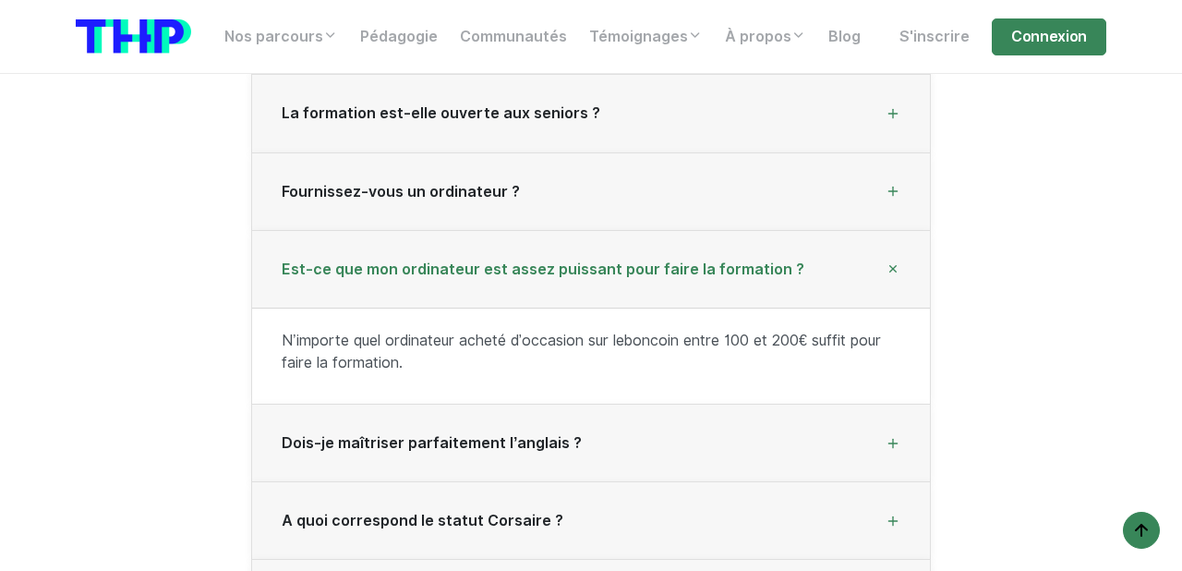
scroll to position [3282, 0]
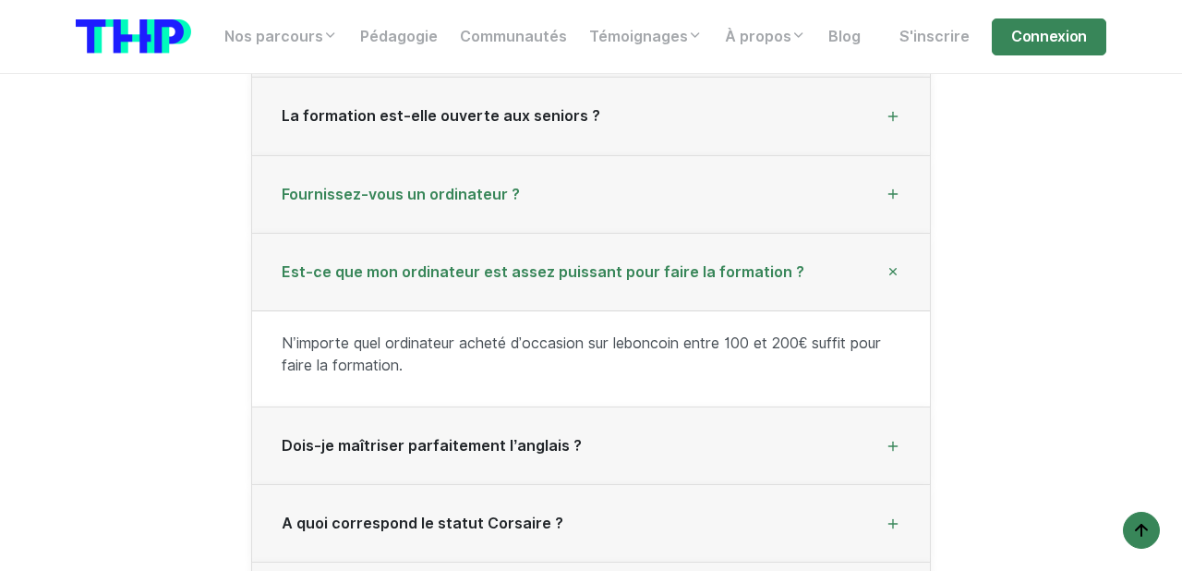
click at [349, 194] on span "Fournissez-vous un ordinateur ?" at bounding box center [401, 195] width 238 height 18
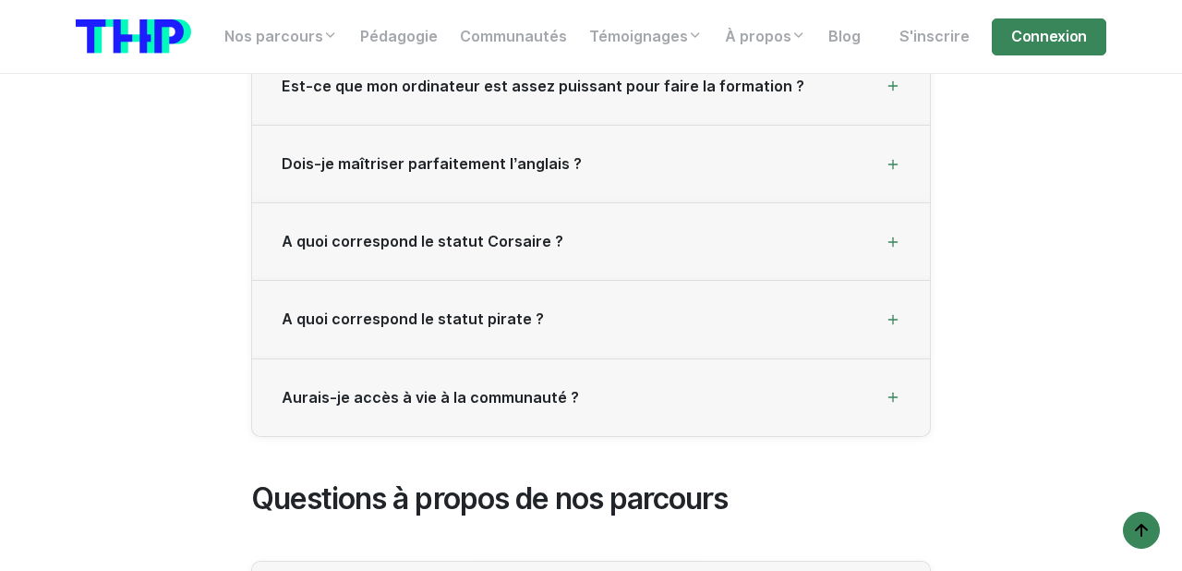
scroll to position [3563, 0]
click at [391, 248] on span "A quoi correspond le statut Corsaire ?" at bounding box center [423, 243] width 282 height 18
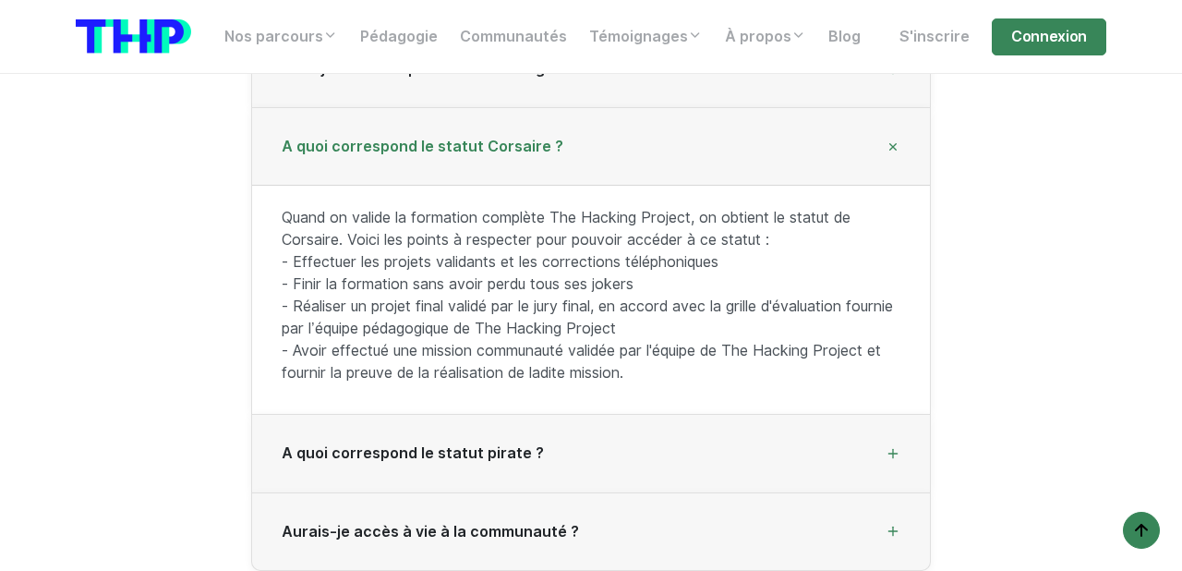
scroll to position [3523, 0]
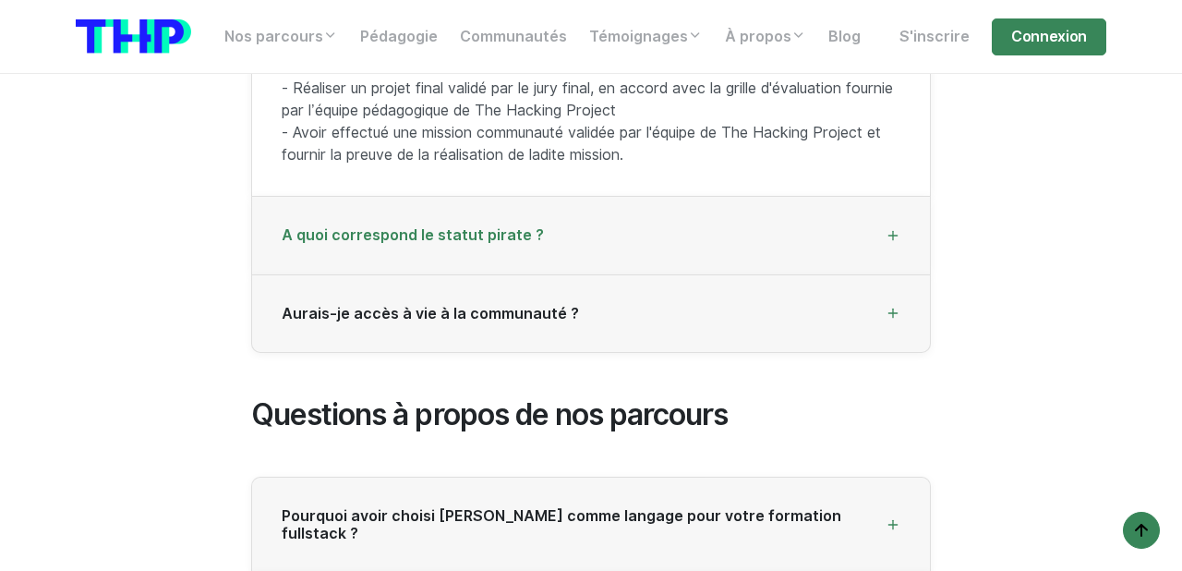
click at [337, 245] on div "A quoi correspond le statut pirate ?" at bounding box center [591, 236] width 678 height 78
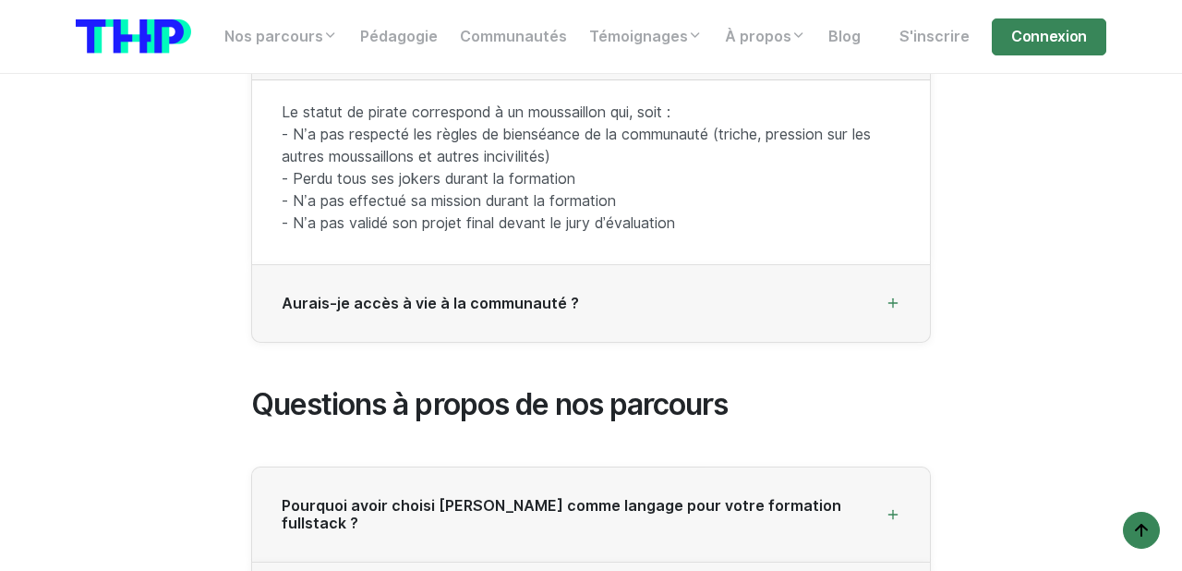
scroll to position [3774, 0]
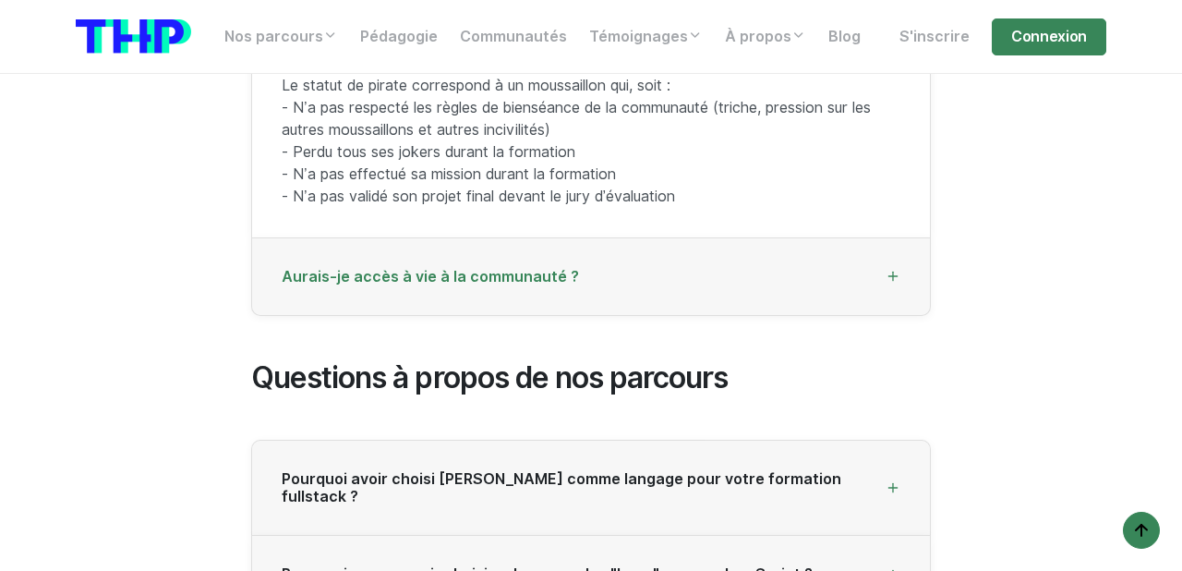
click at [367, 261] on div "Aurais-je accès à vie à la communauté ?" at bounding box center [591, 277] width 678 height 78
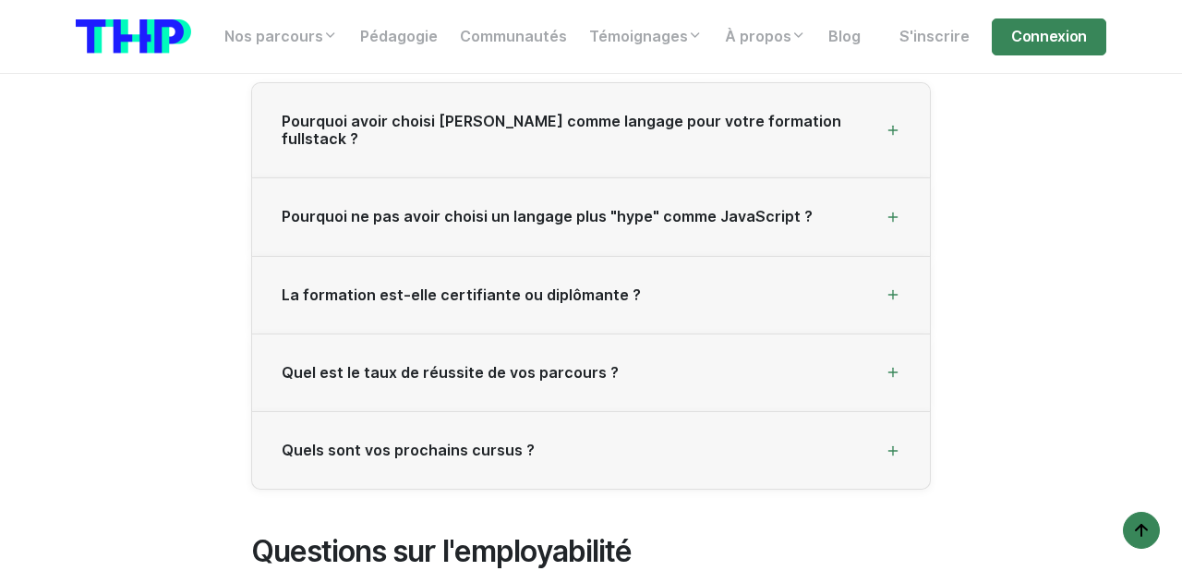
scroll to position [4099, 0]
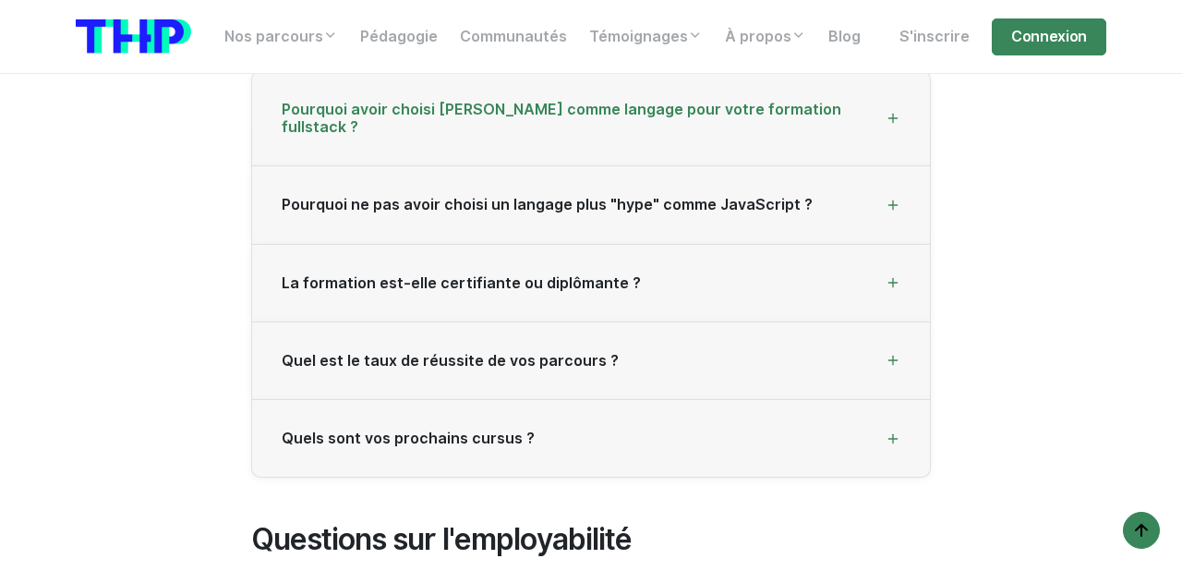
click at [387, 123] on div "Pourquoi avoir choisi [PERSON_NAME] comme langage pour votre formation fullstac…" at bounding box center [591, 118] width 678 height 95
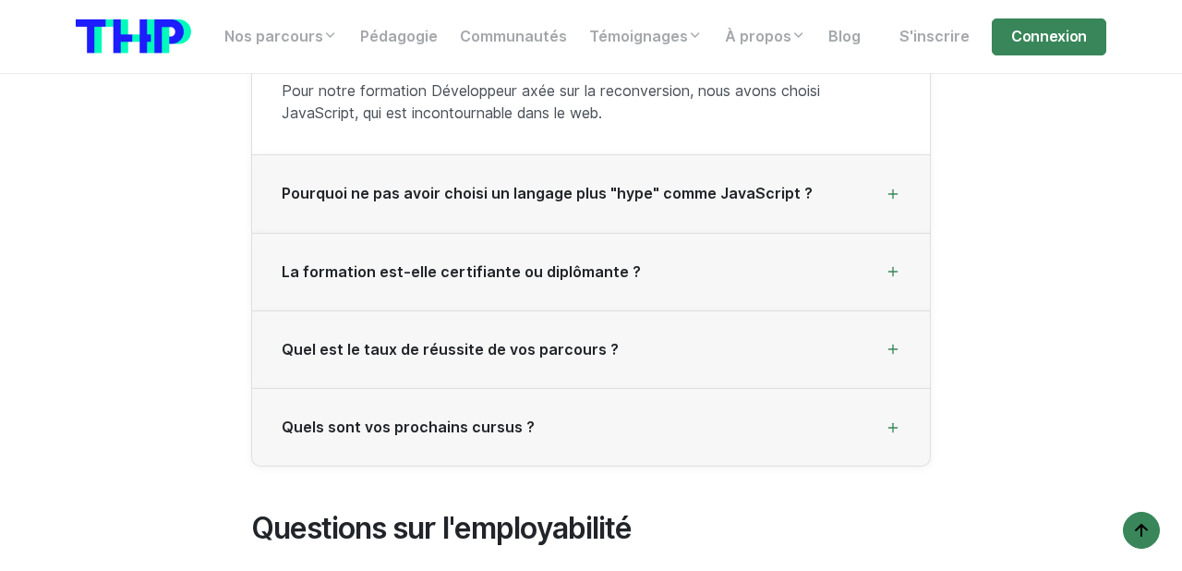
scroll to position [4518, 0]
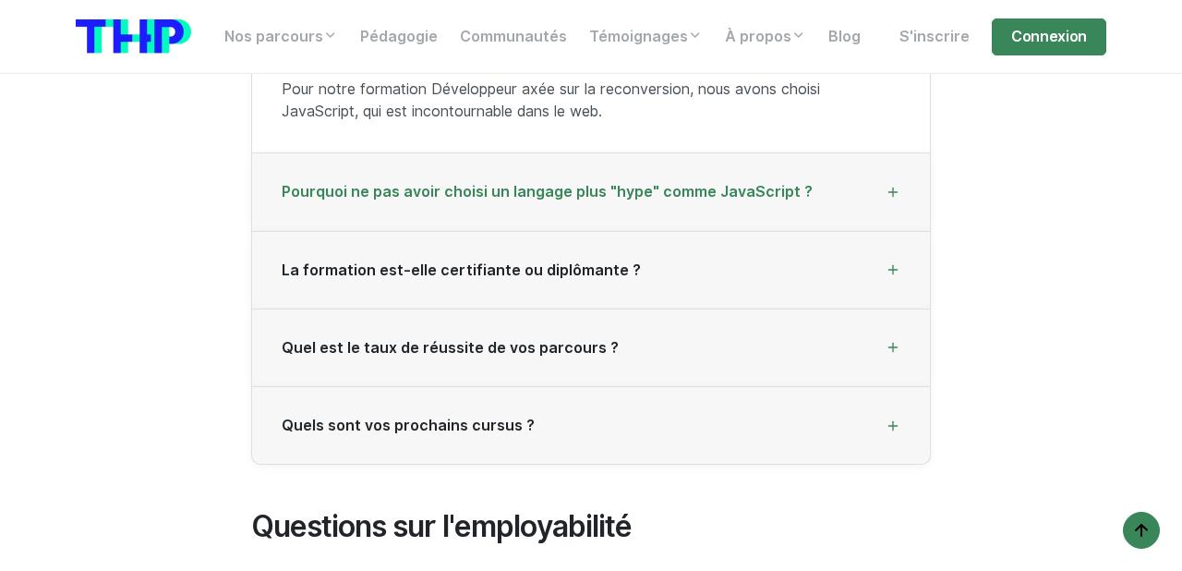
click at [331, 188] on div "Pourquoi ne pas avoir choisi un langage plus "hype" comme JavaScript ?" at bounding box center [591, 192] width 678 height 78
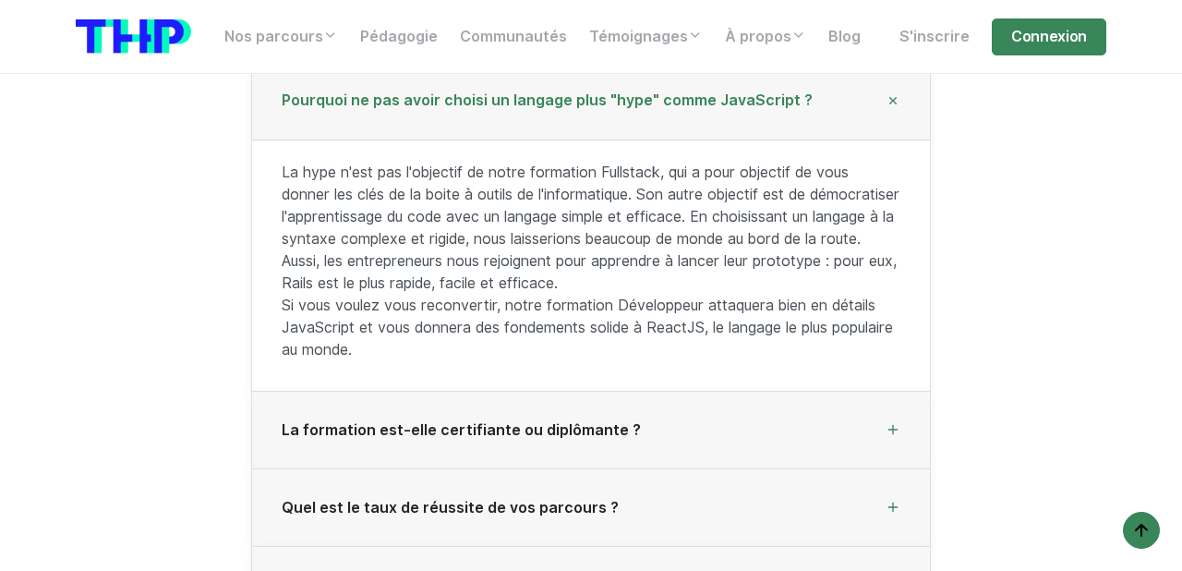
scroll to position [4196, 0]
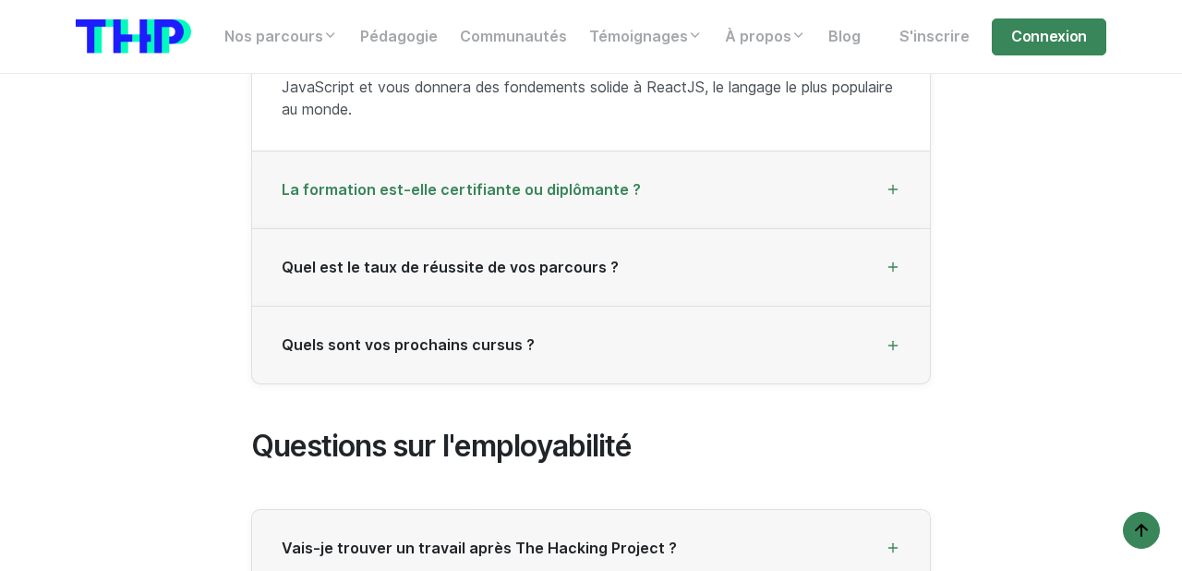
click at [351, 154] on div "La formation est-elle certifiante ou diplômante ?" at bounding box center [591, 190] width 678 height 78
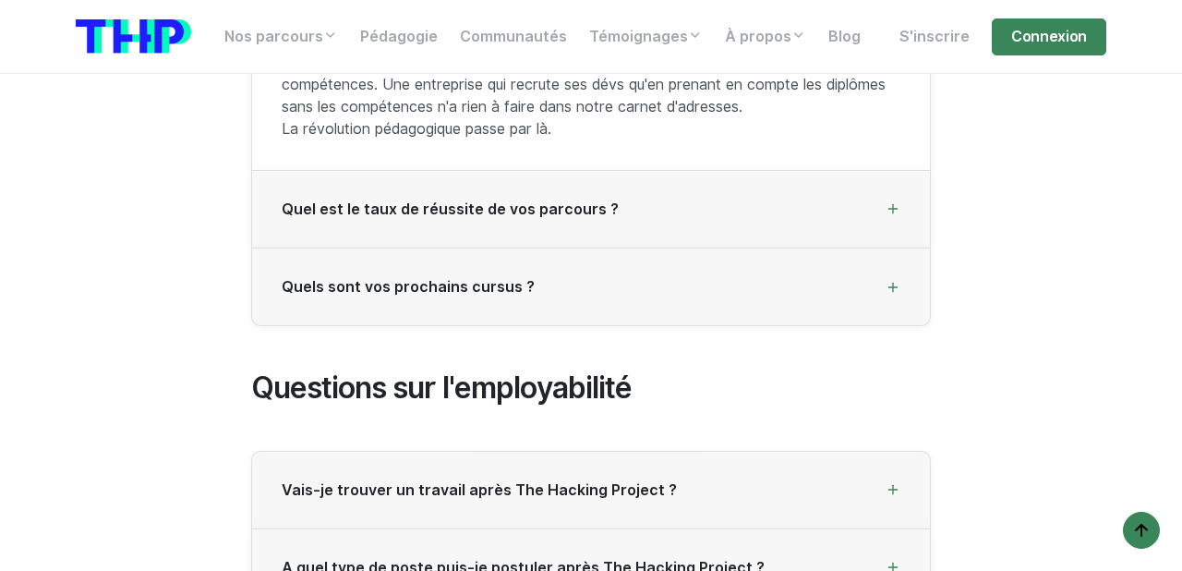
scroll to position [4559, 0]
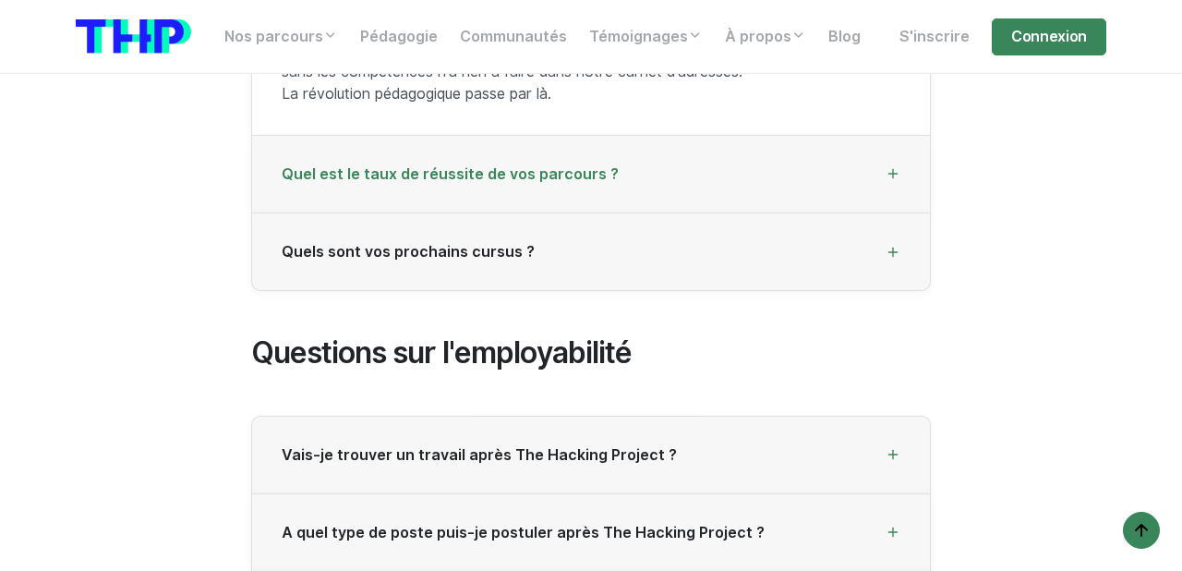
click at [320, 198] on div "Quel est le taux de réussite de vos parcours ?" at bounding box center [591, 175] width 678 height 78
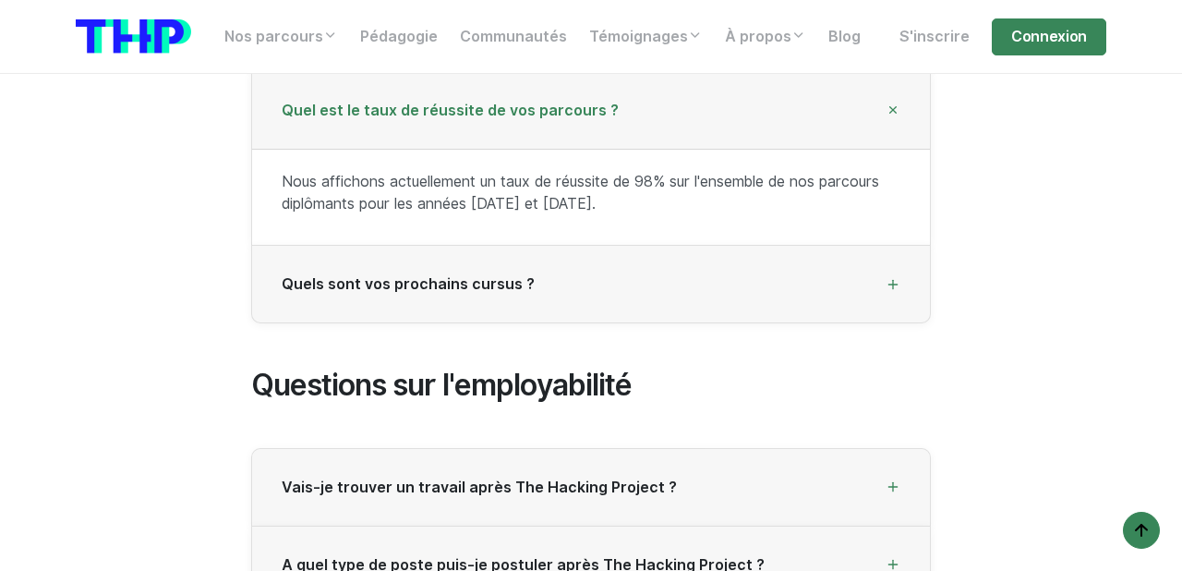
scroll to position [4326, 0]
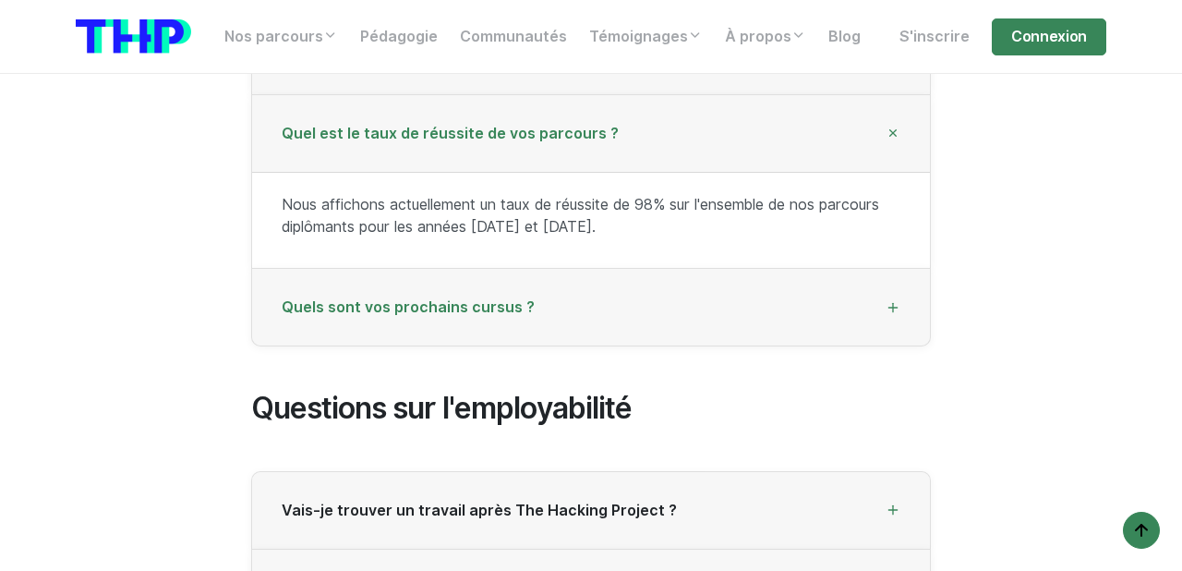
click at [329, 272] on div "Quels sont vos prochains cursus ?" at bounding box center [591, 308] width 678 height 78
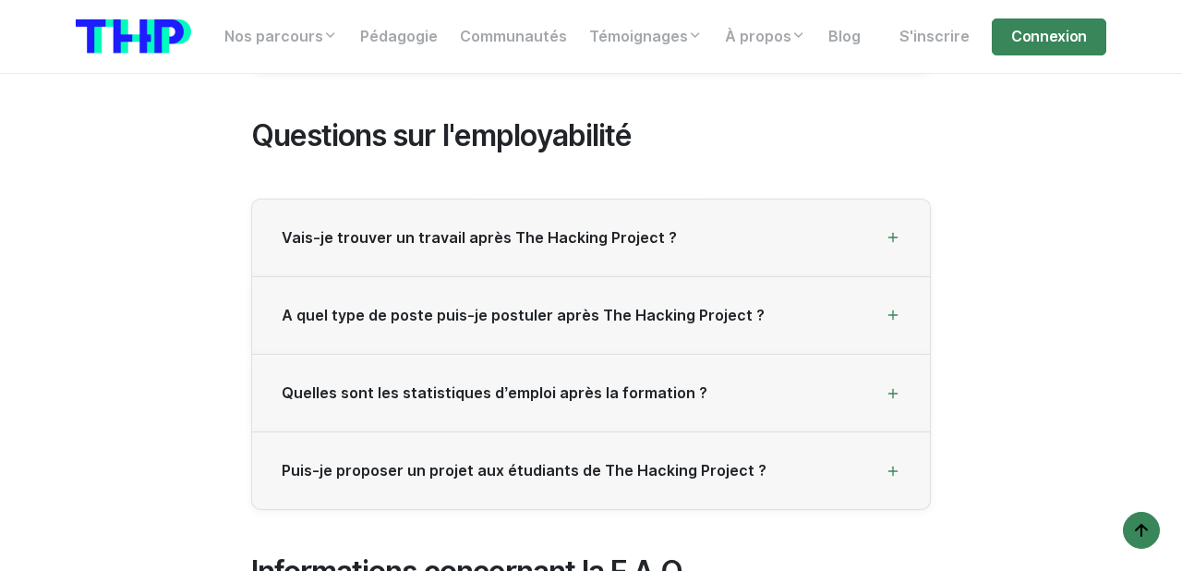
scroll to position [4616, 0]
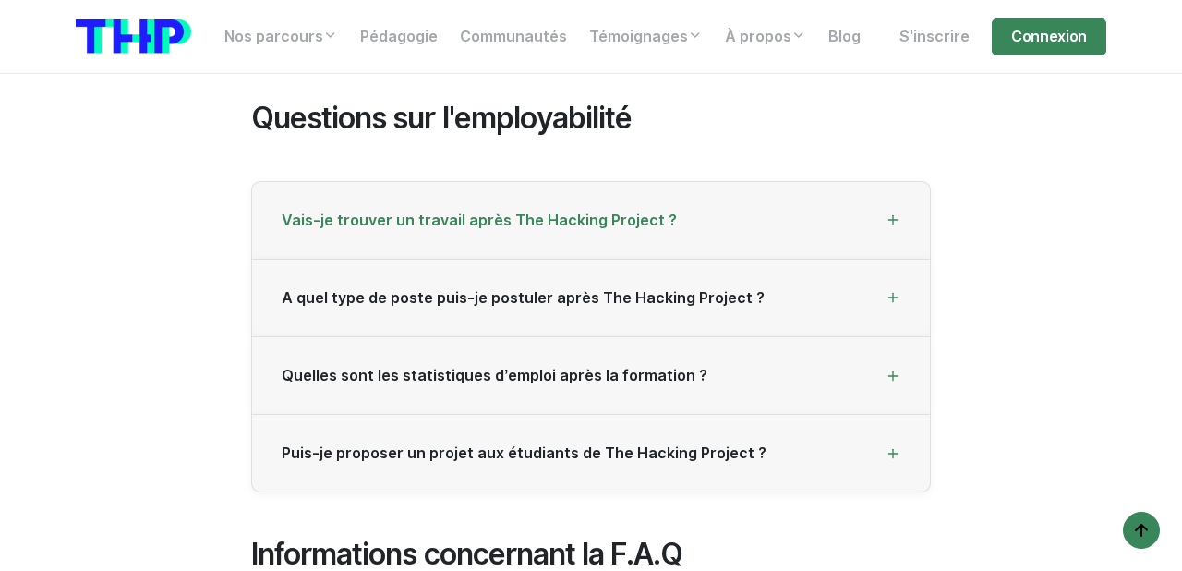
click at [345, 217] on div "Vais-je trouver un travail après The Hacking Project ?" at bounding box center [591, 221] width 678 height 78
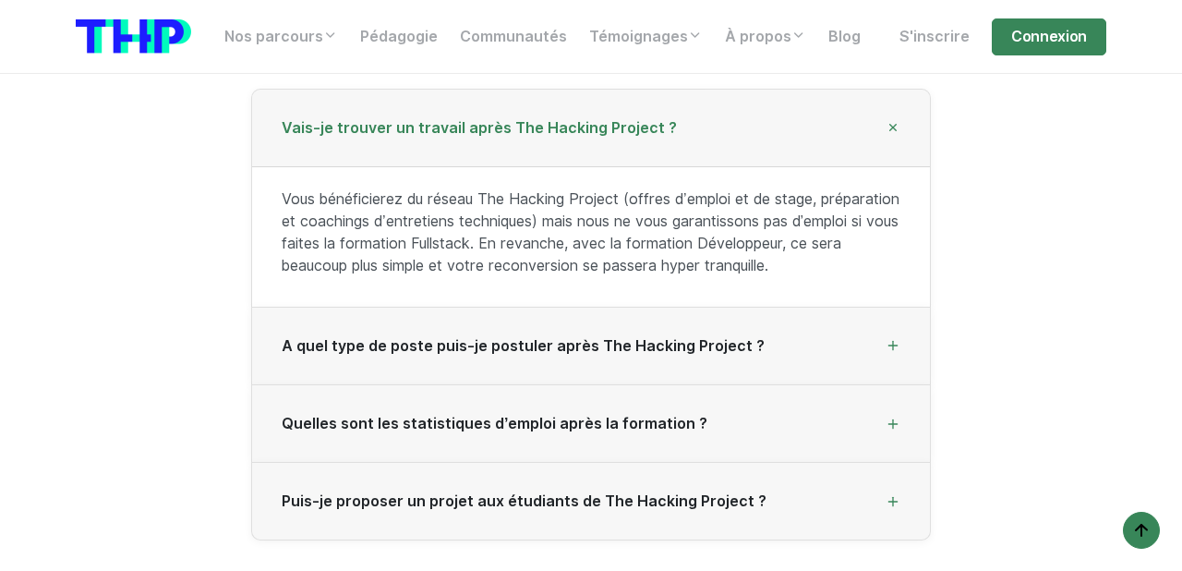
scroll to position [4750, 0]
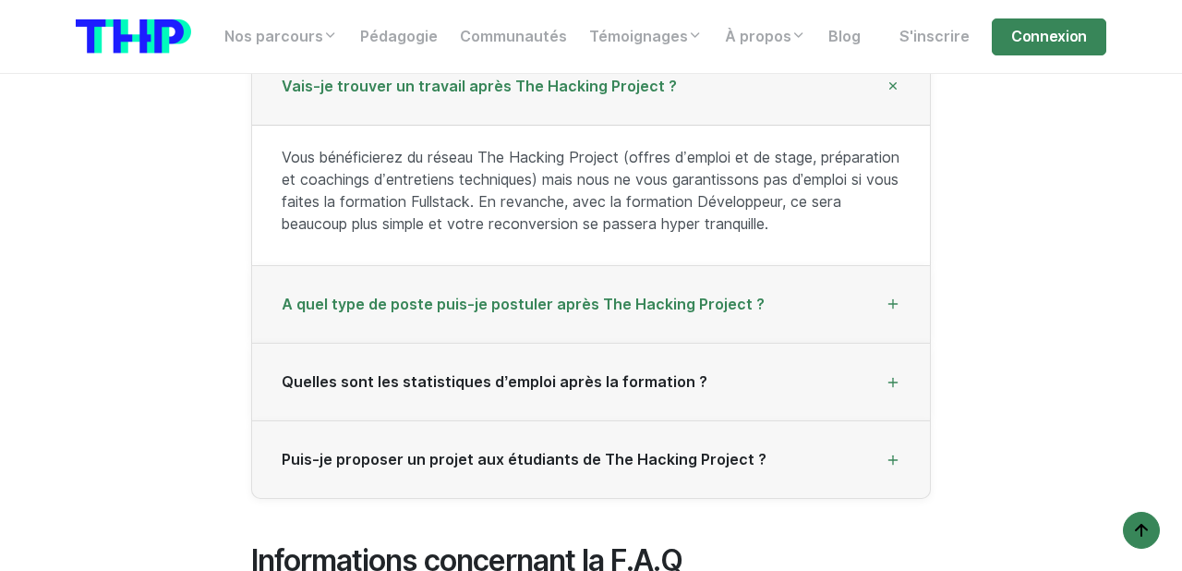
click at [374, 301] on span "A quel type de poste puis-je postuler après The Hacking Project ?" at bounding box center [523, 305] width 483 height 18
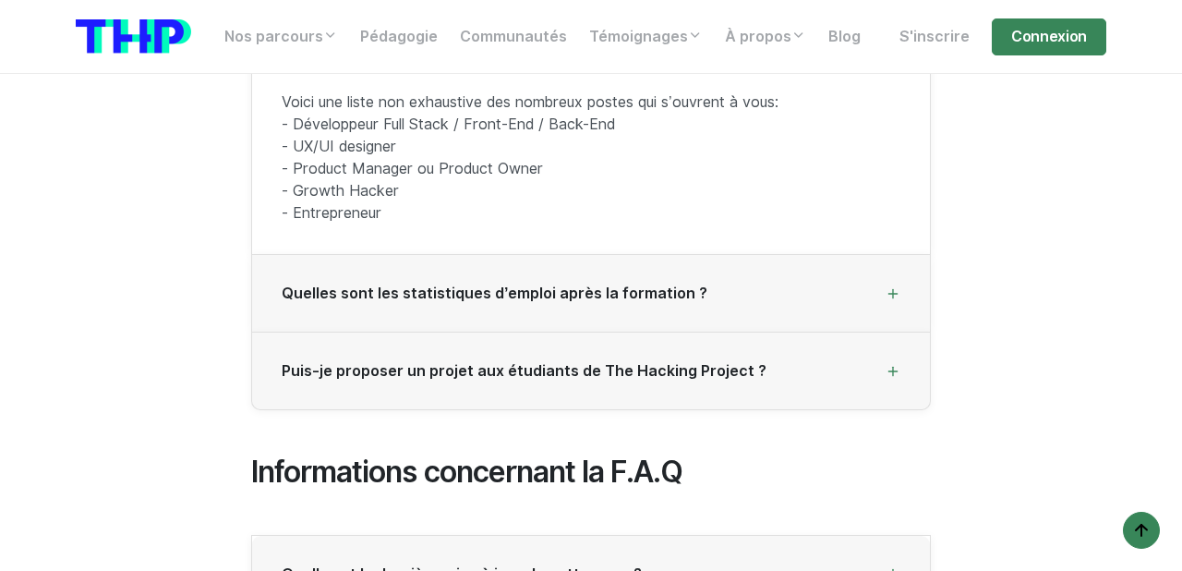
scroll to position [4887, 0]
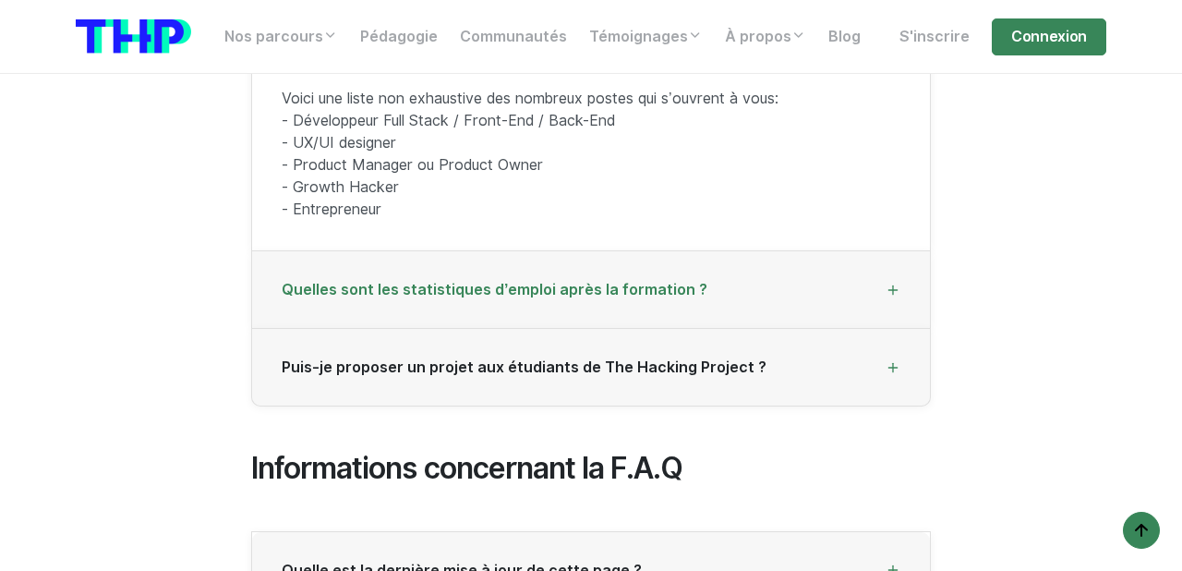
click at [374, 281] on span "Quelles sont les statistiques d’emploi après la formation ?" at bounding box center [495, 290] width 426 height 18
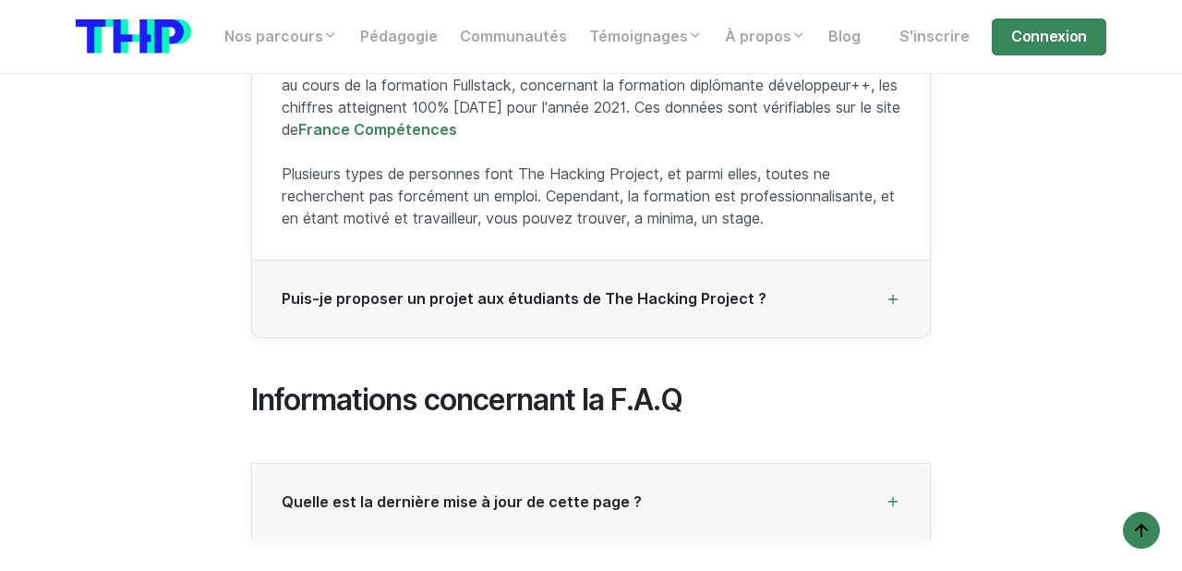
scroll to position [5070, 0]
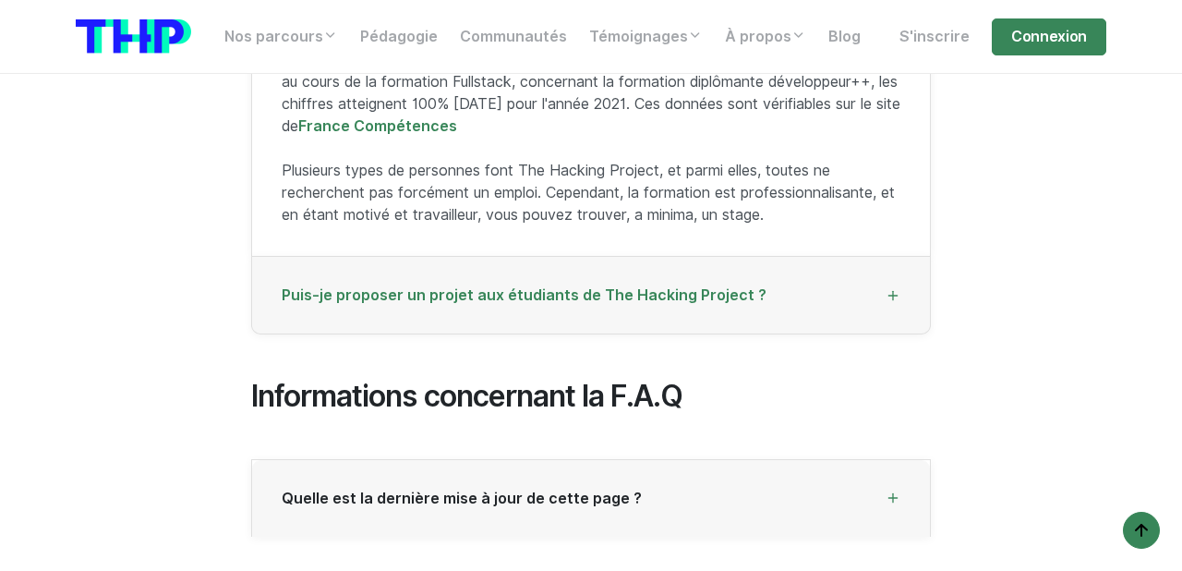
click at [352, 286] on span "Puis-je proposer un projet aux étudiants de The Hacking Project ?" at bounding box center [524, 295] width 485 height 18
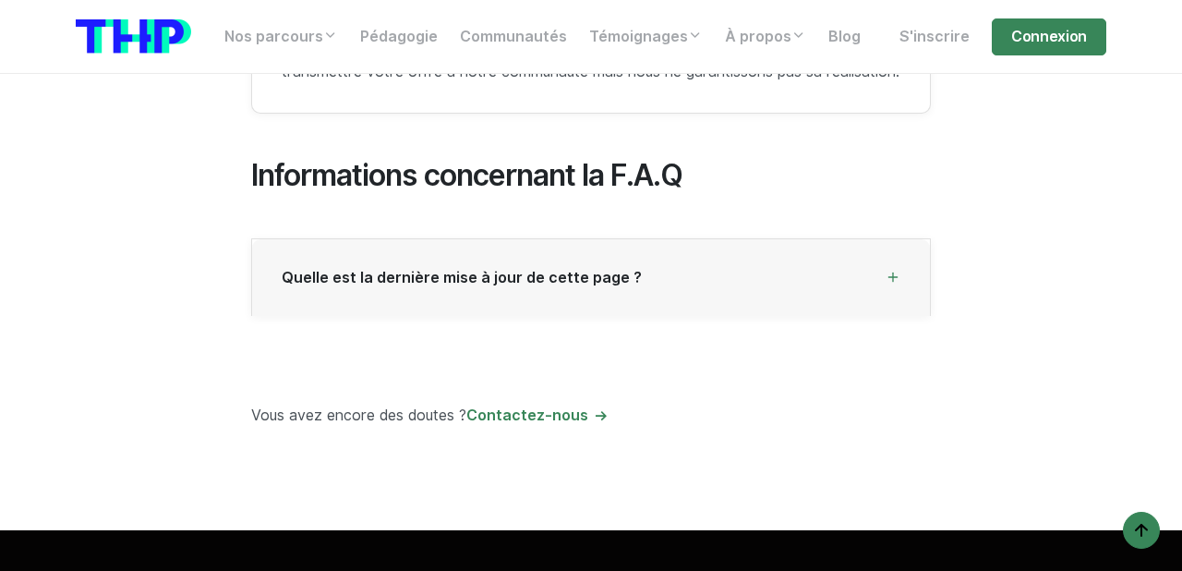
scroll to position [5094, 0]
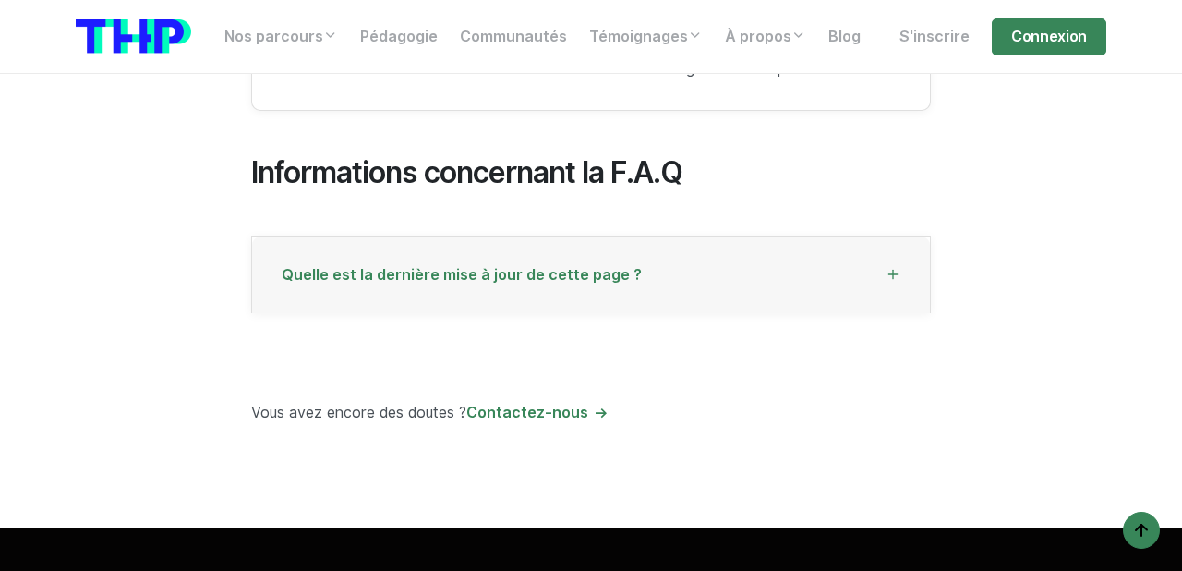
click at [306, 281] on span "Quelle est la dernière mise à jour de cette page ?" at bounding box center [462, 275] width 360 height 18
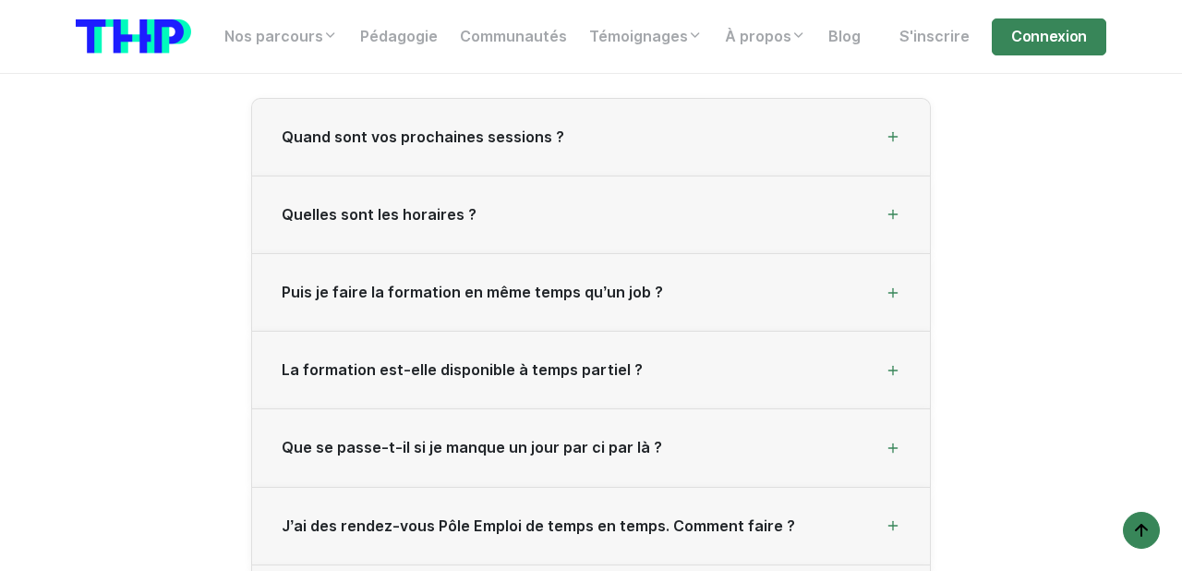
scroll to position [0, 0]
